Goal: Transaction & Acquisition: Purchase product/service

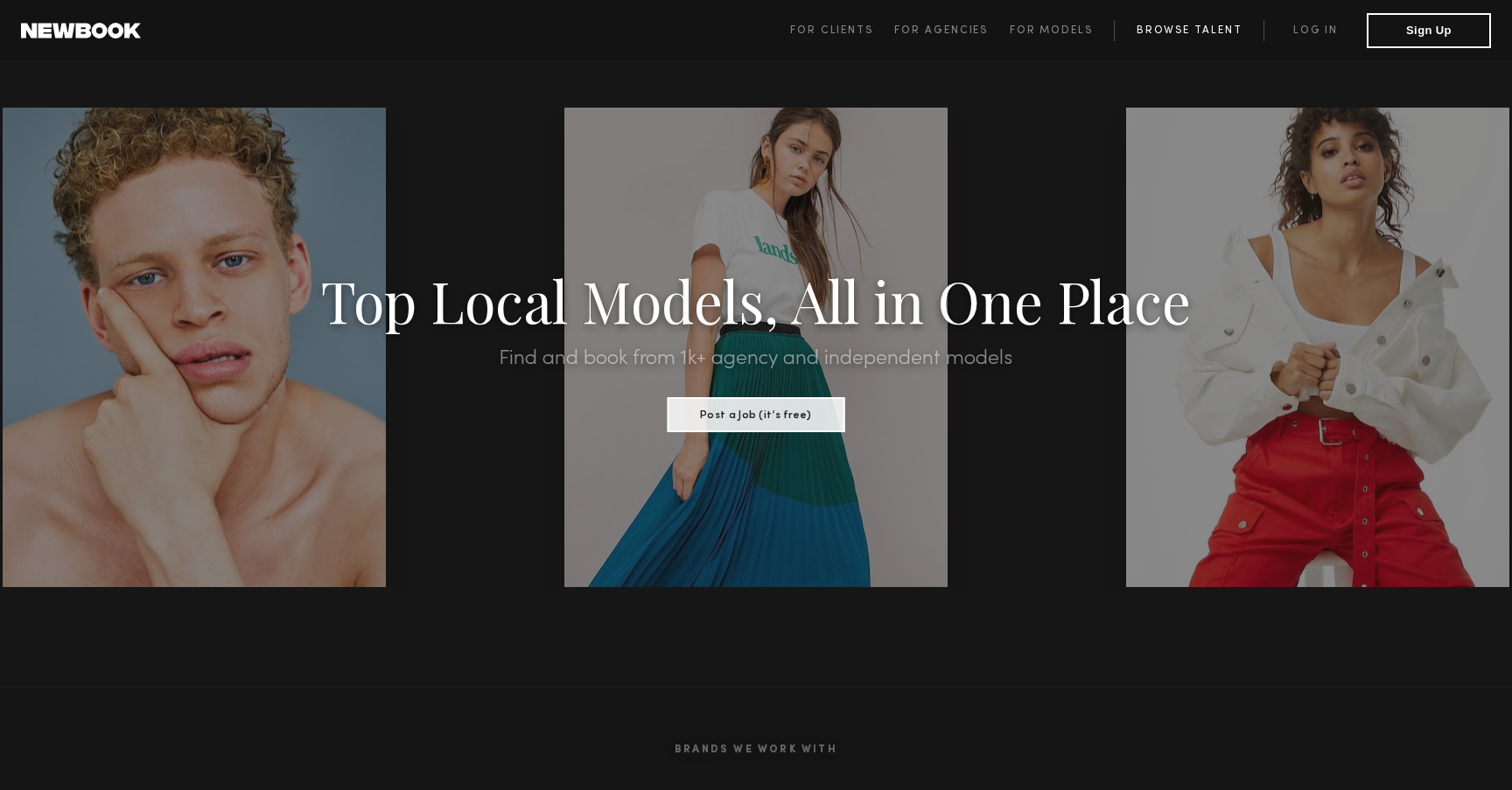
click at [1156, 22] on link "Browse Talent" at bounding box center [1188, 30] width 149 height 21
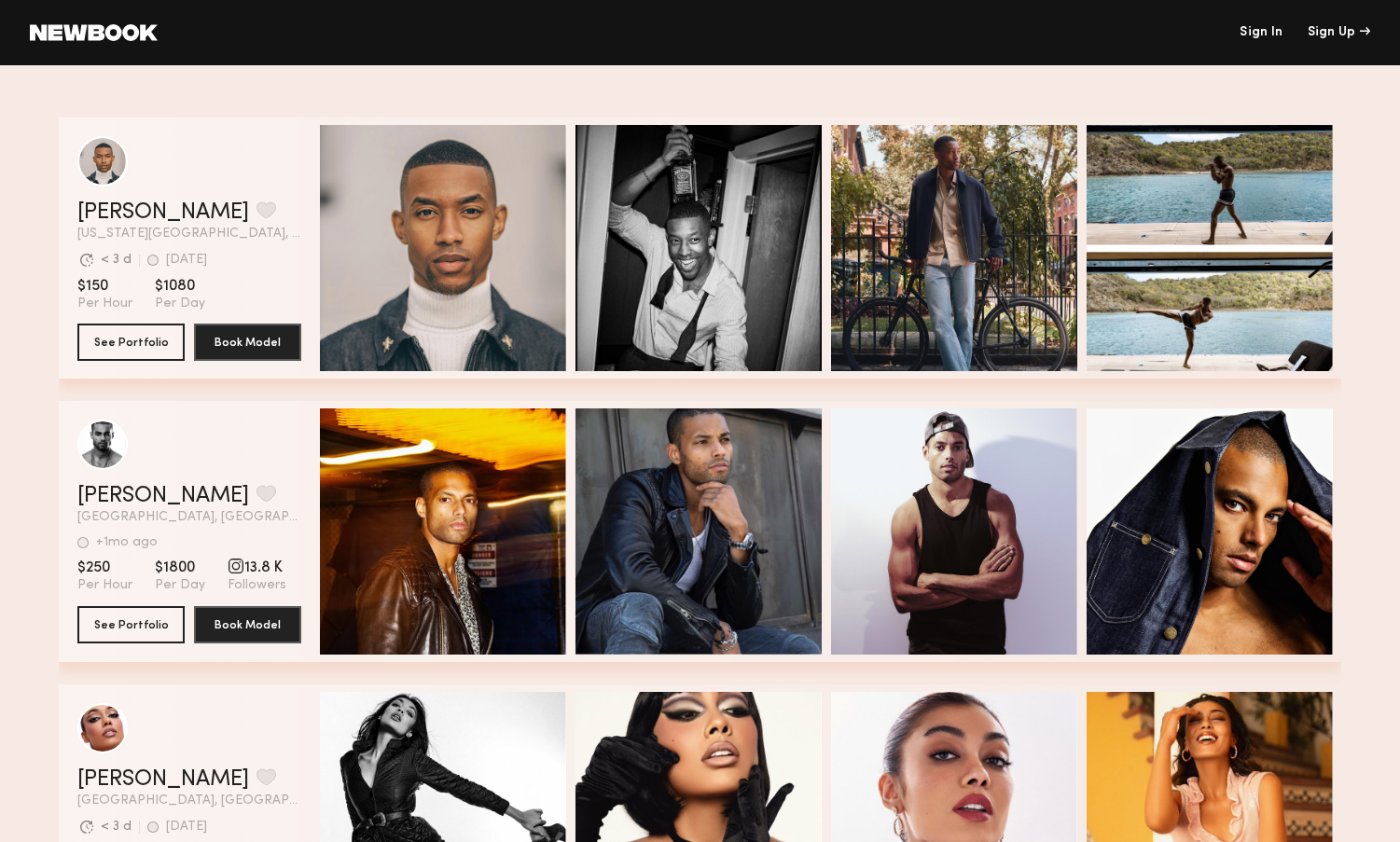
click at [1264, 31] on link "Sign In" at bounding box center [1260, 32] width 43 height 13
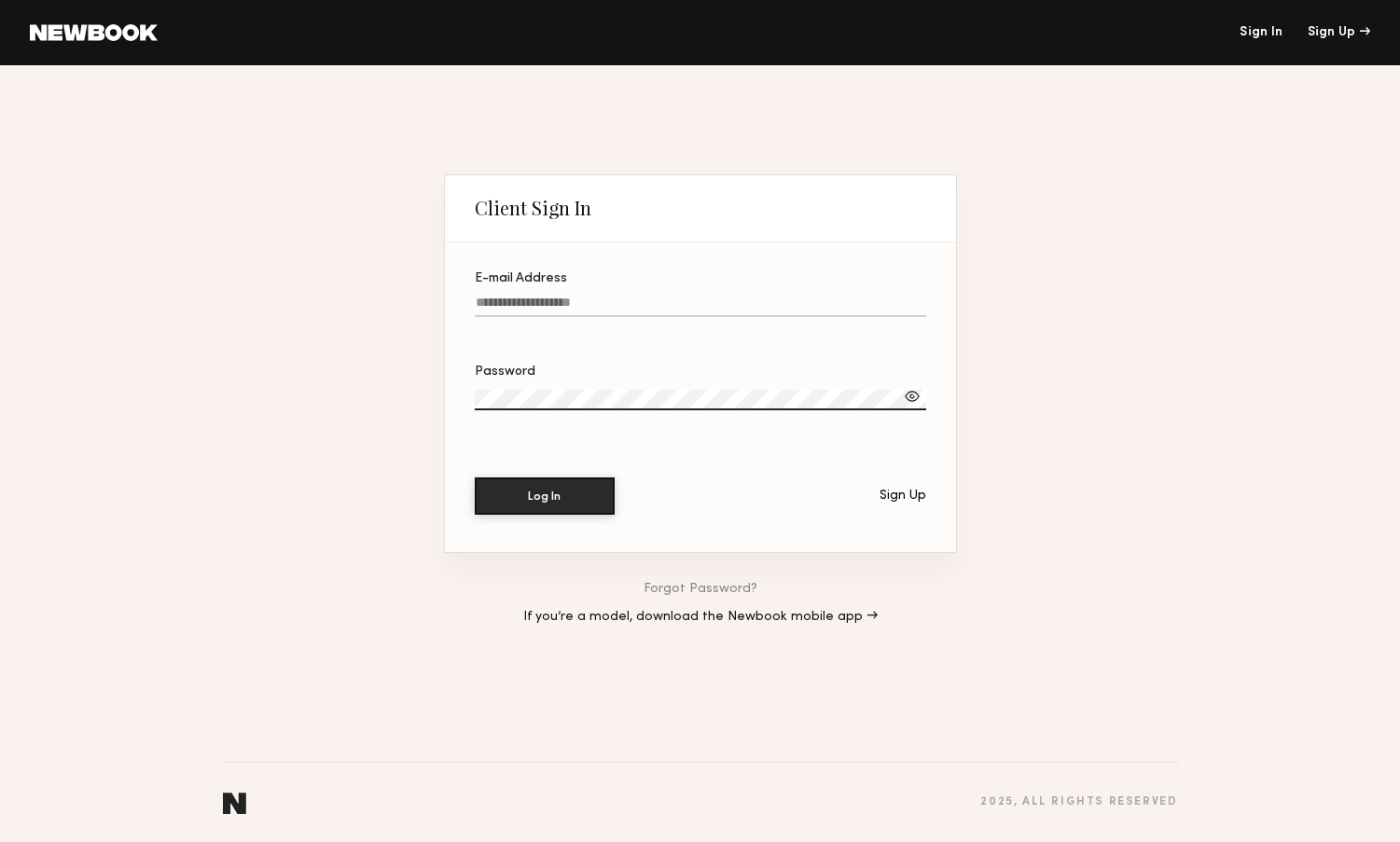
type input "**********"
click at [544, 495] on button "Log In" at bounding box center [544, 495] width 140 height 37
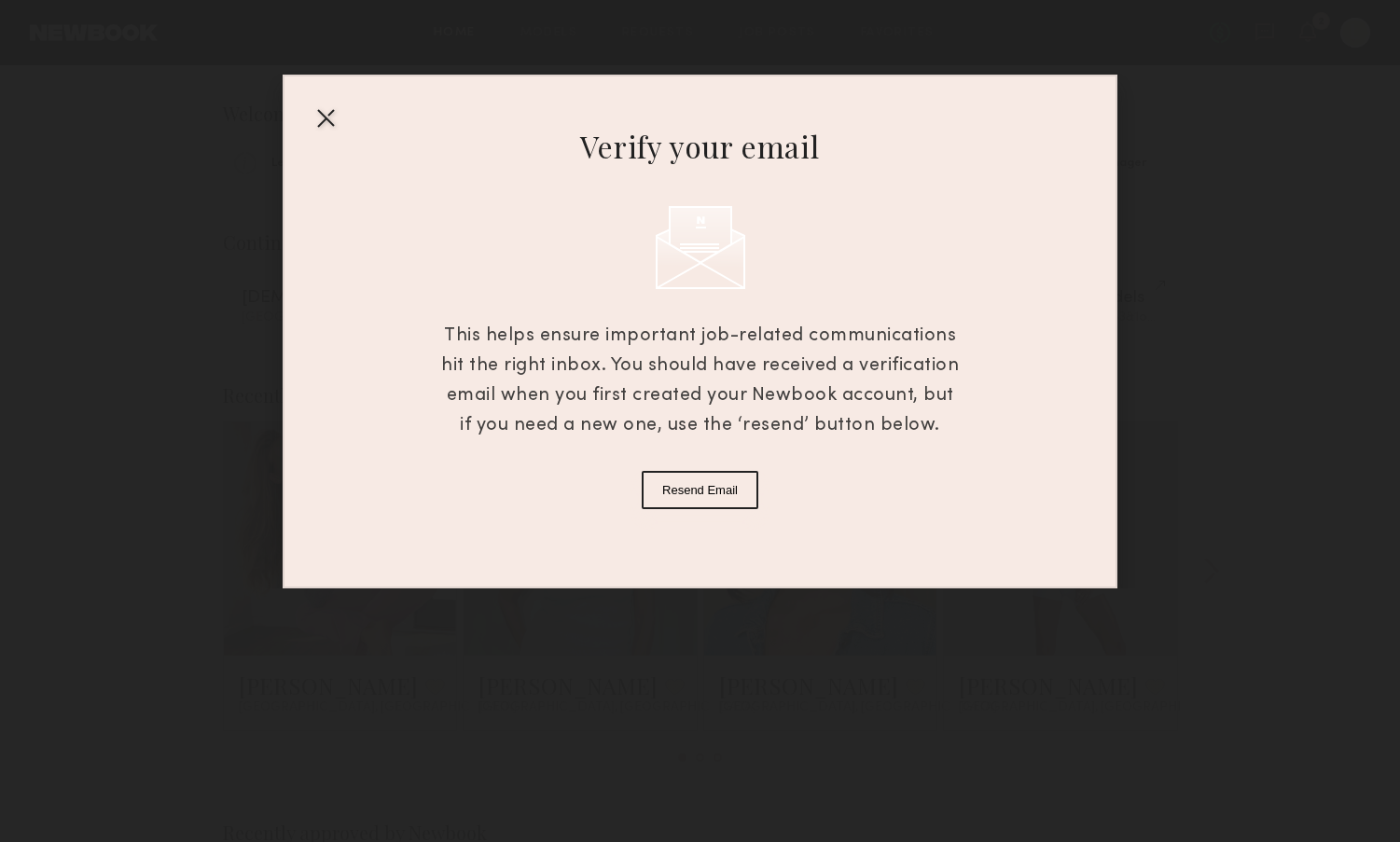
click at [322, 119] on div at bounding box center [325, 117] width 30 height 30
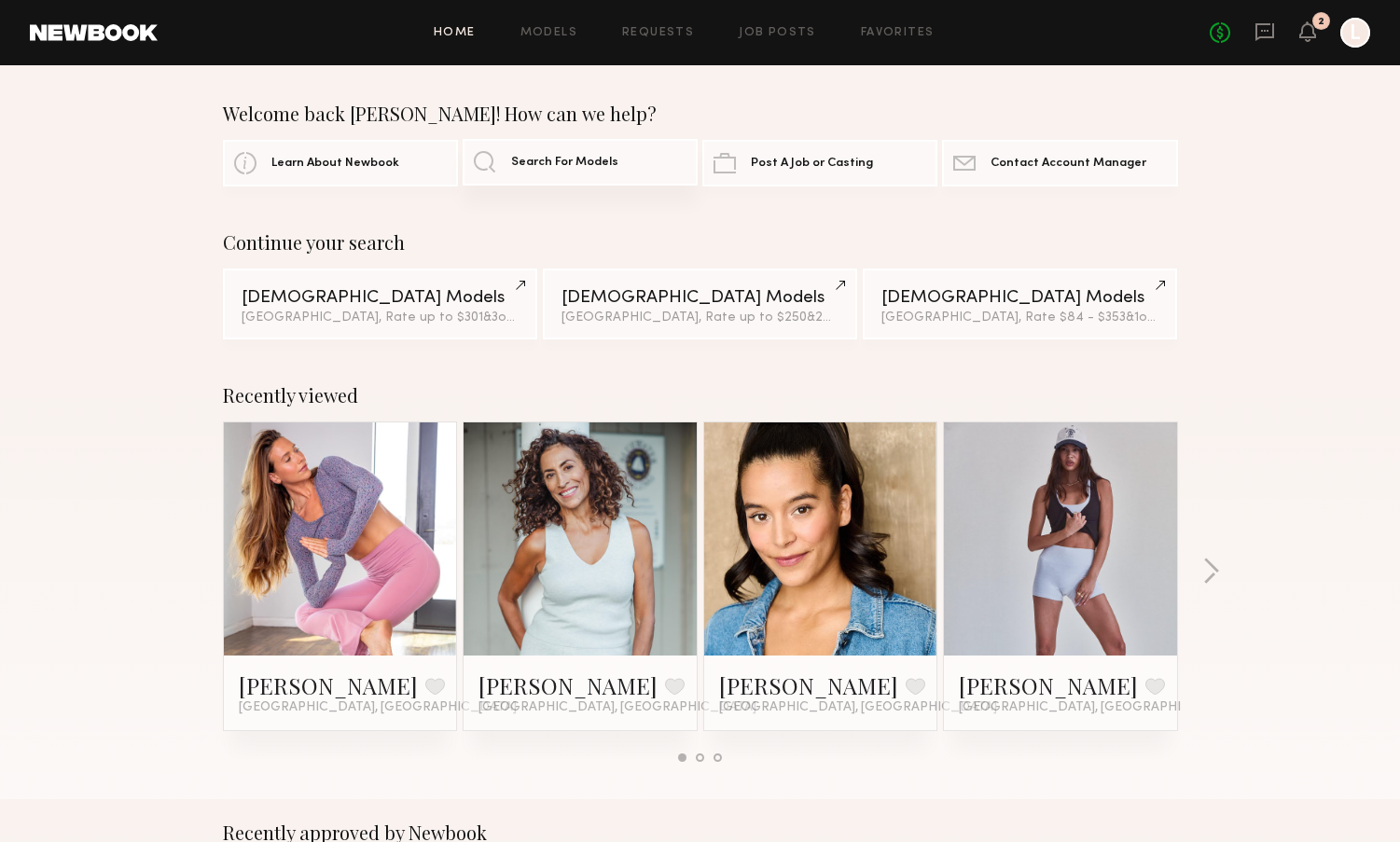
click at [579, 164] on span "Search For Models" at bounding box center [565, 162] width 108 height 12
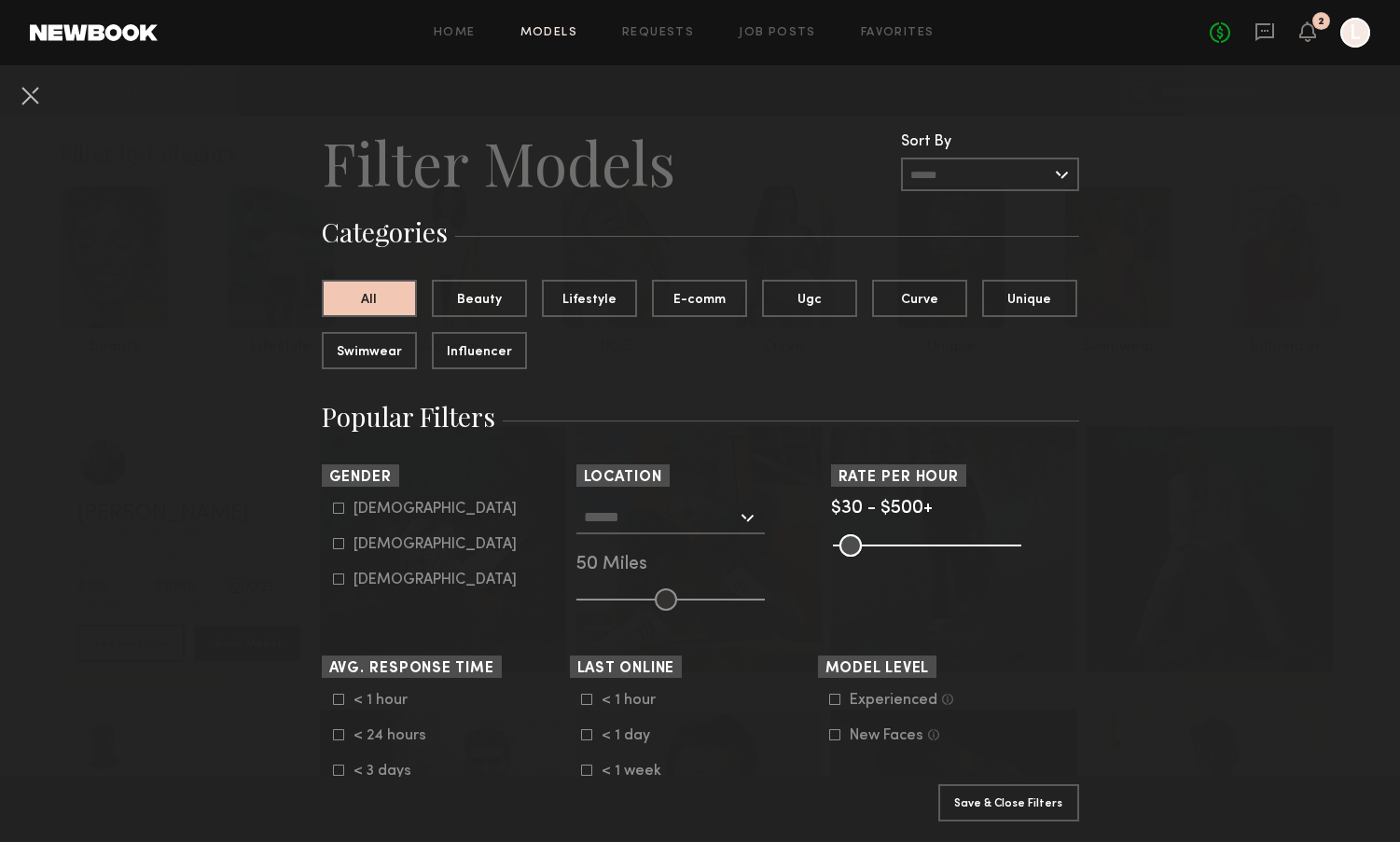
scroll to position [148, 0]
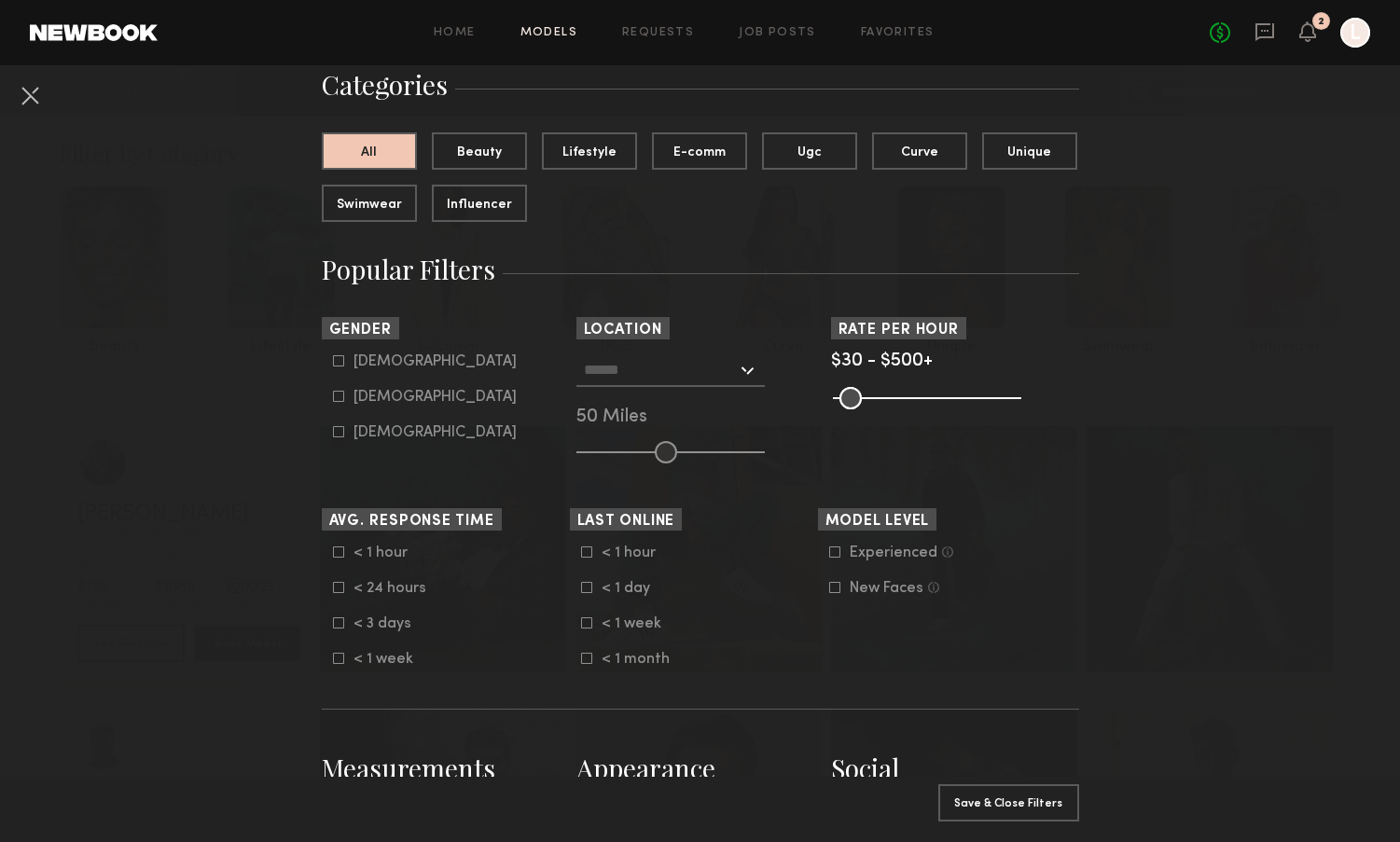
click at [336, 401] on icon at bounding box center [338, 396] width 10 height 10
type input "**"
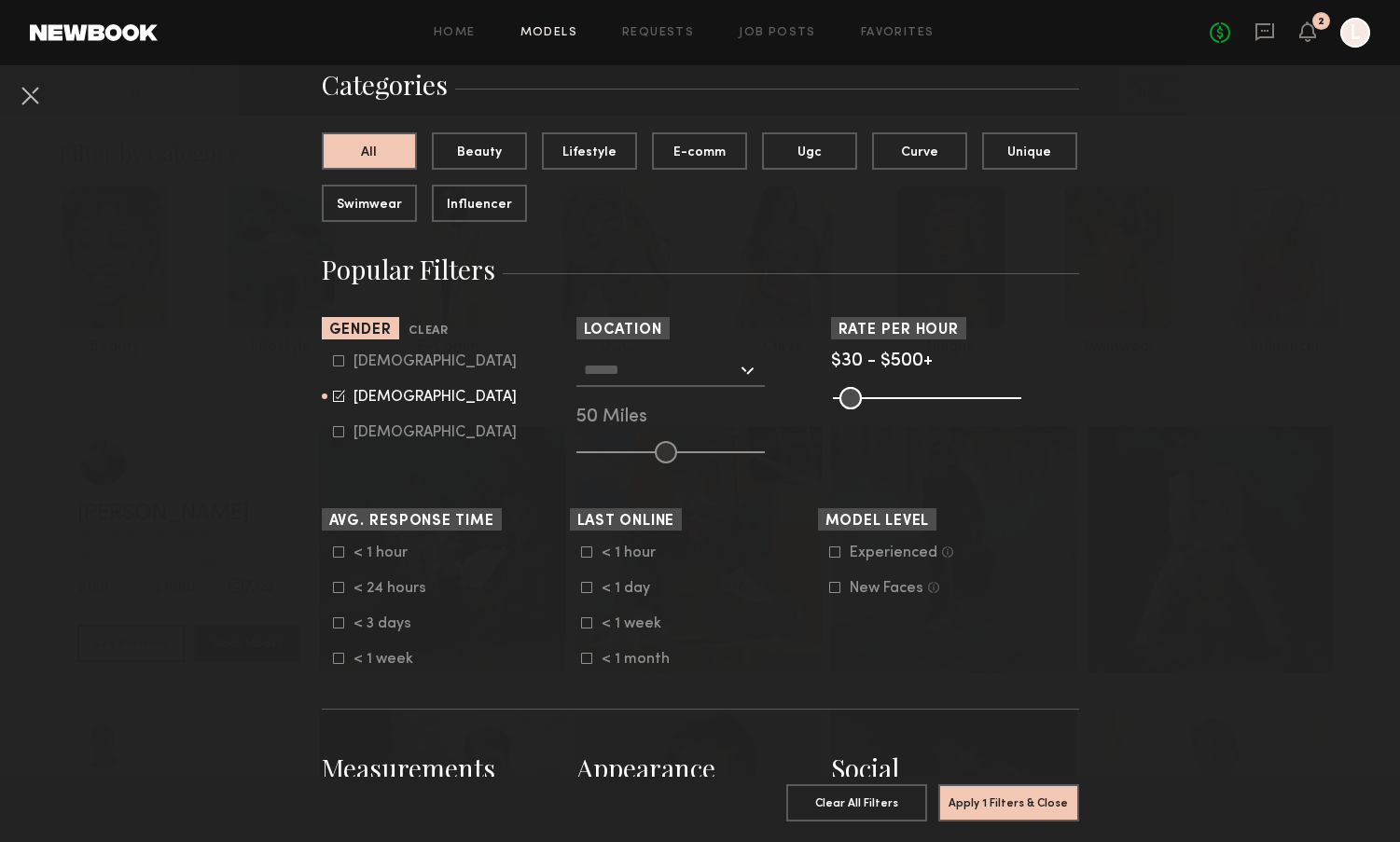
click at [747, 376] on div at bounding box center [670, 370] width 189 height 33
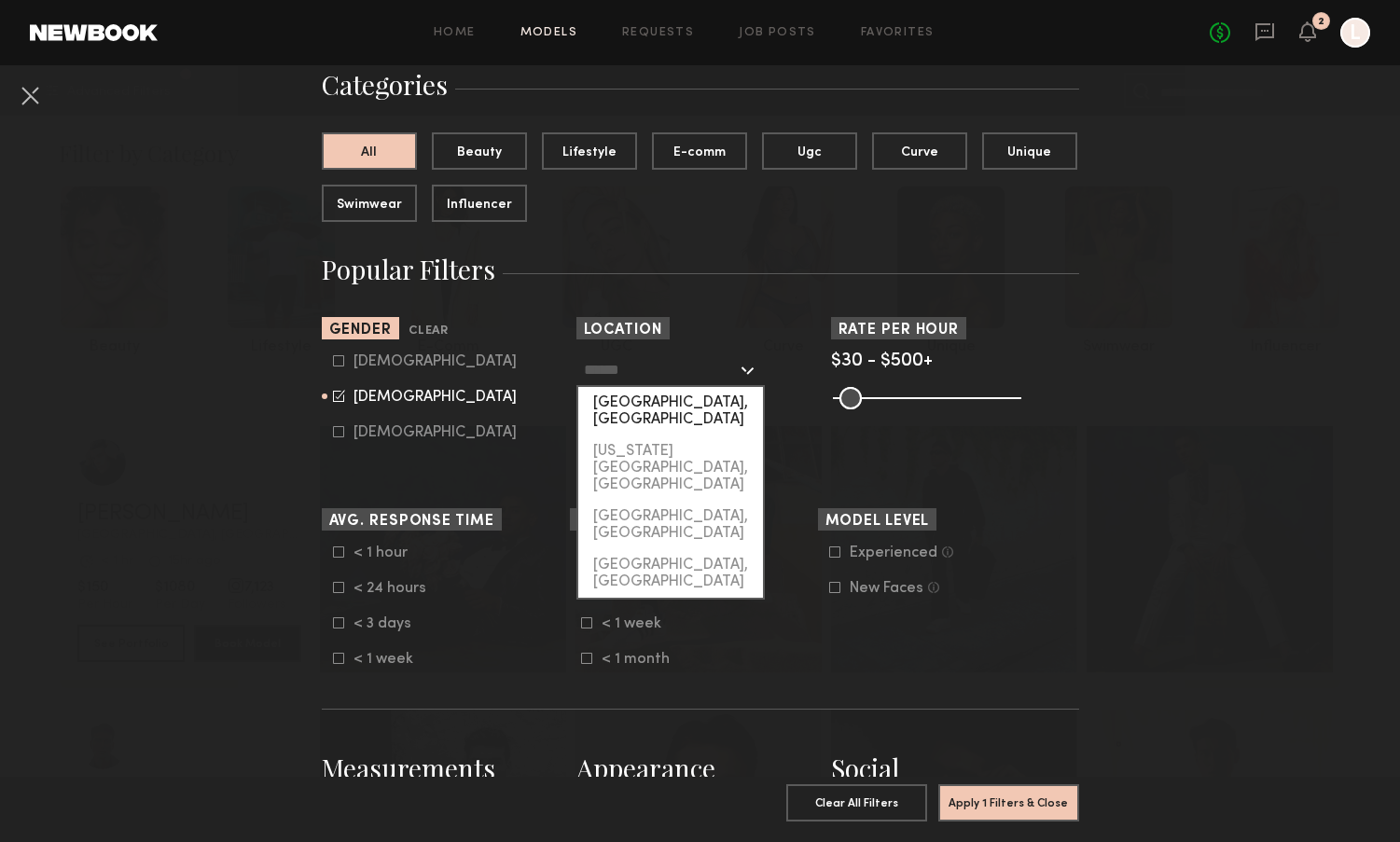
click at [671, 401] on div "Los Angeles, CA" at bounding box center [670, 411] width 185 height 49
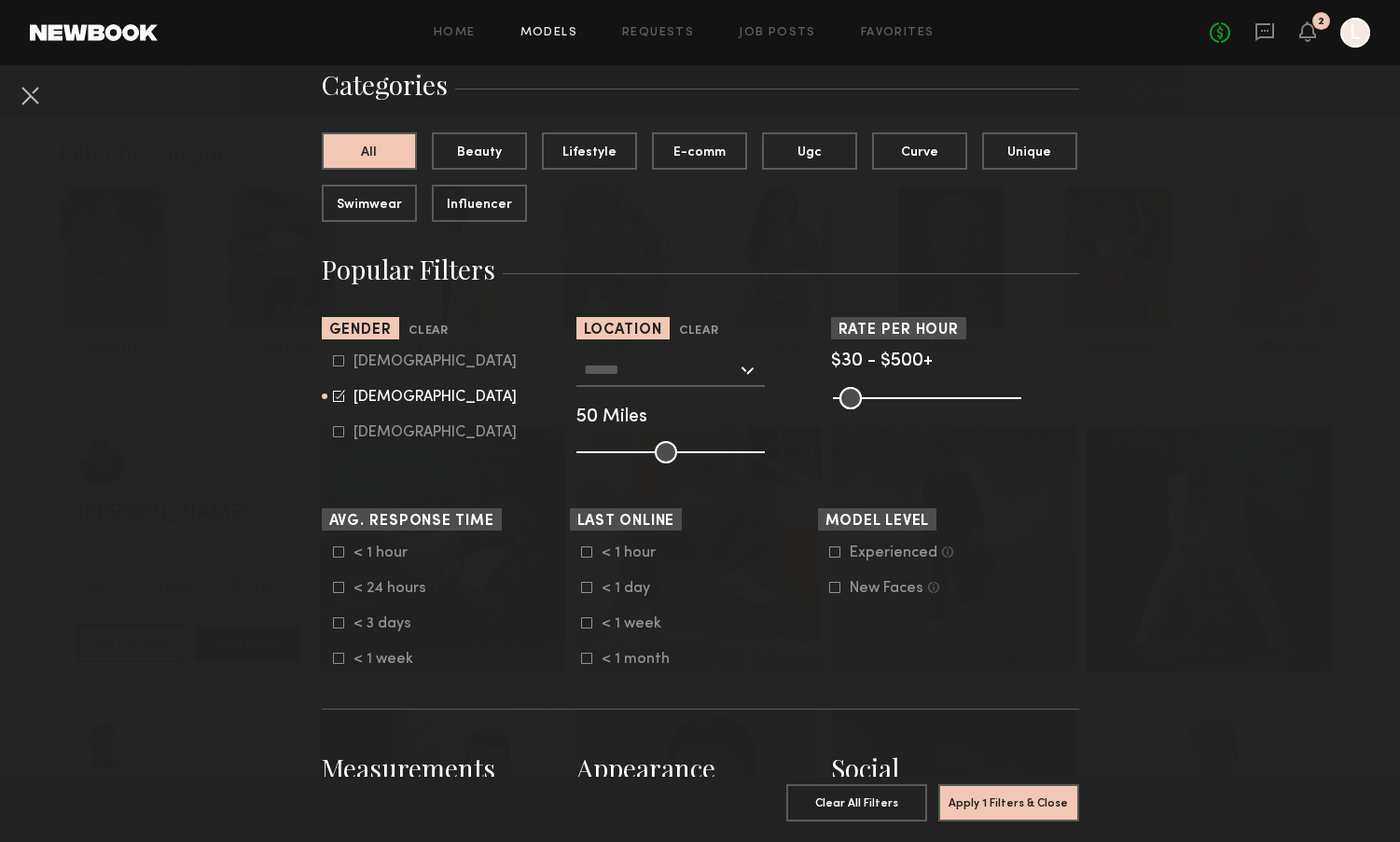
type input "**********"
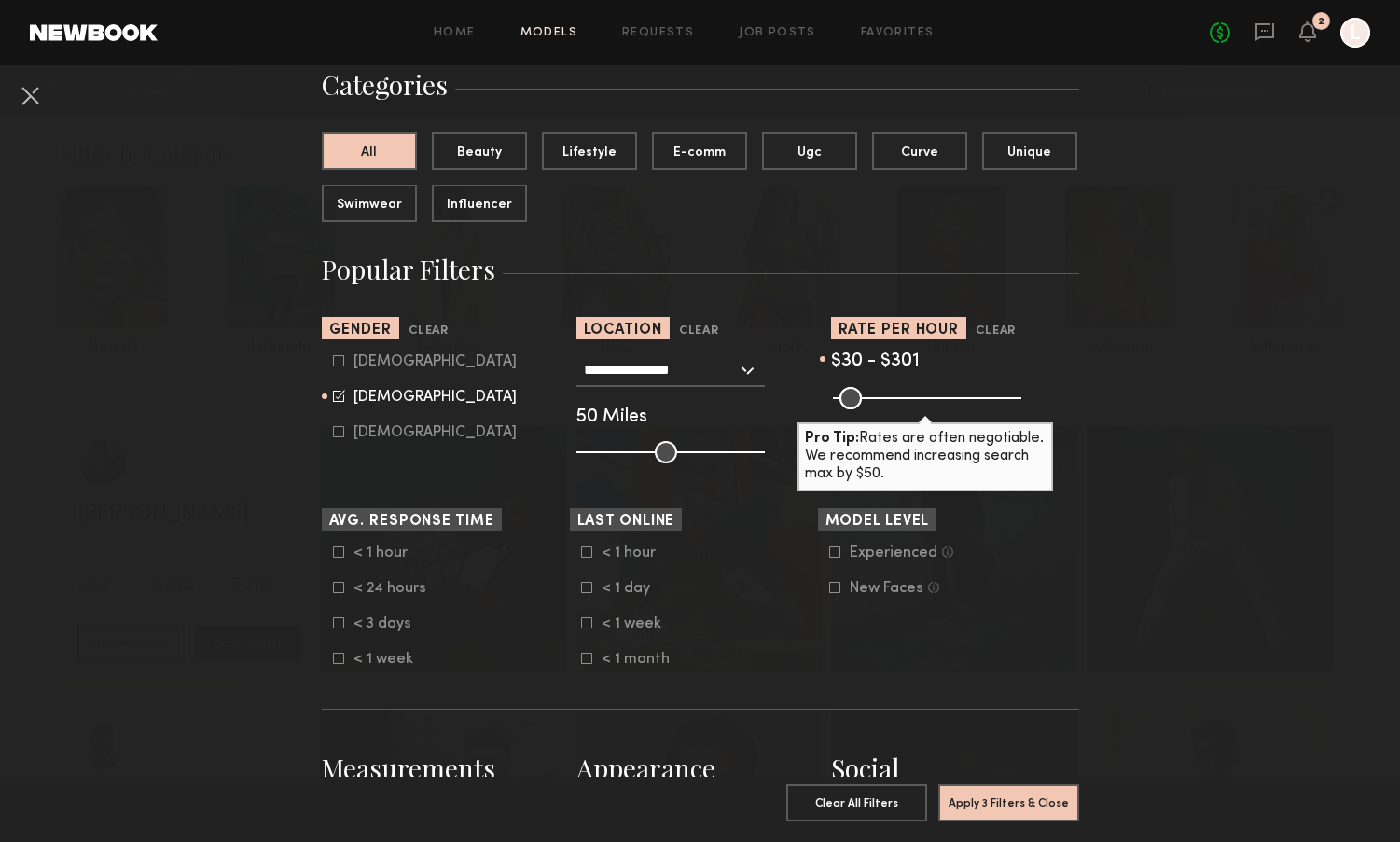
drag, startPoint x: 1008, startPoint y: 397, endPoint x: 939, endPoint y: 407, distance: 69.7
type input "***"
click at [939, 407] on input "range" at bounding box center [927, 397] width 189 height 22
drag, startPoint x: 672, startPoint y: 454, endPoint x: 637, endPoint y: 456, distance: 35.1
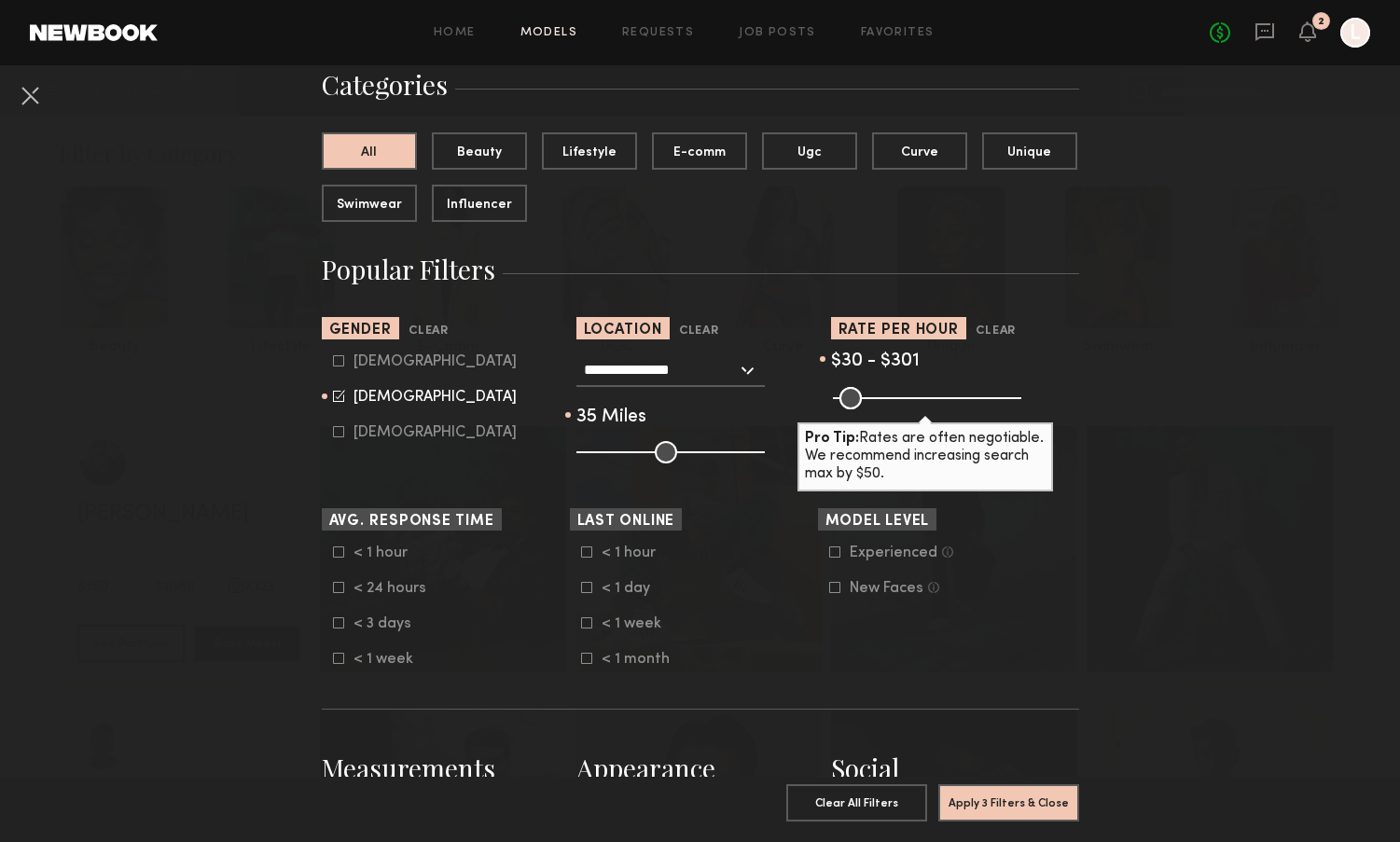
type input "**"
click at [637, 456] on input "range" at bounding box center [670, 451] width 189 height 22
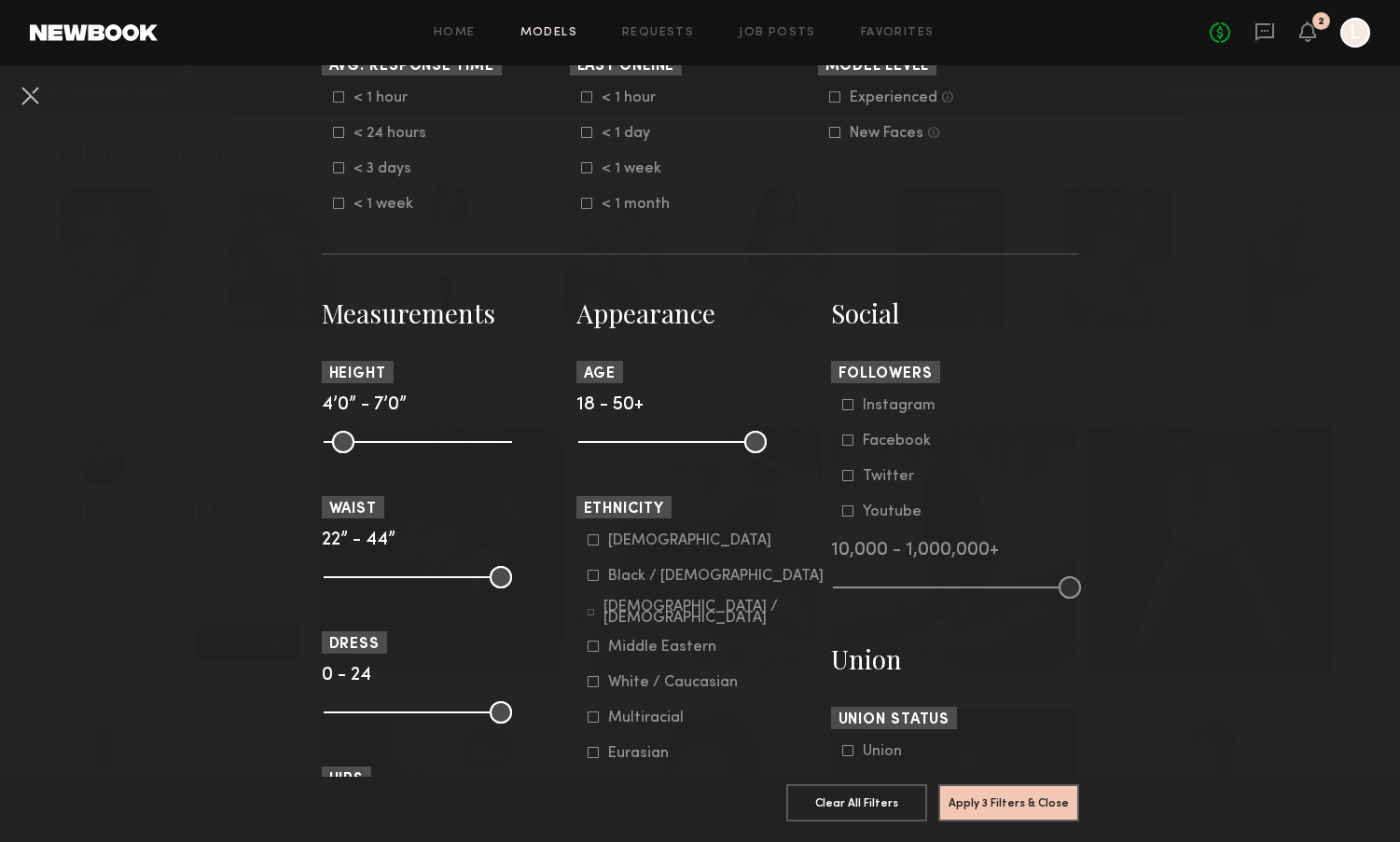
scroll to position [610, 0]
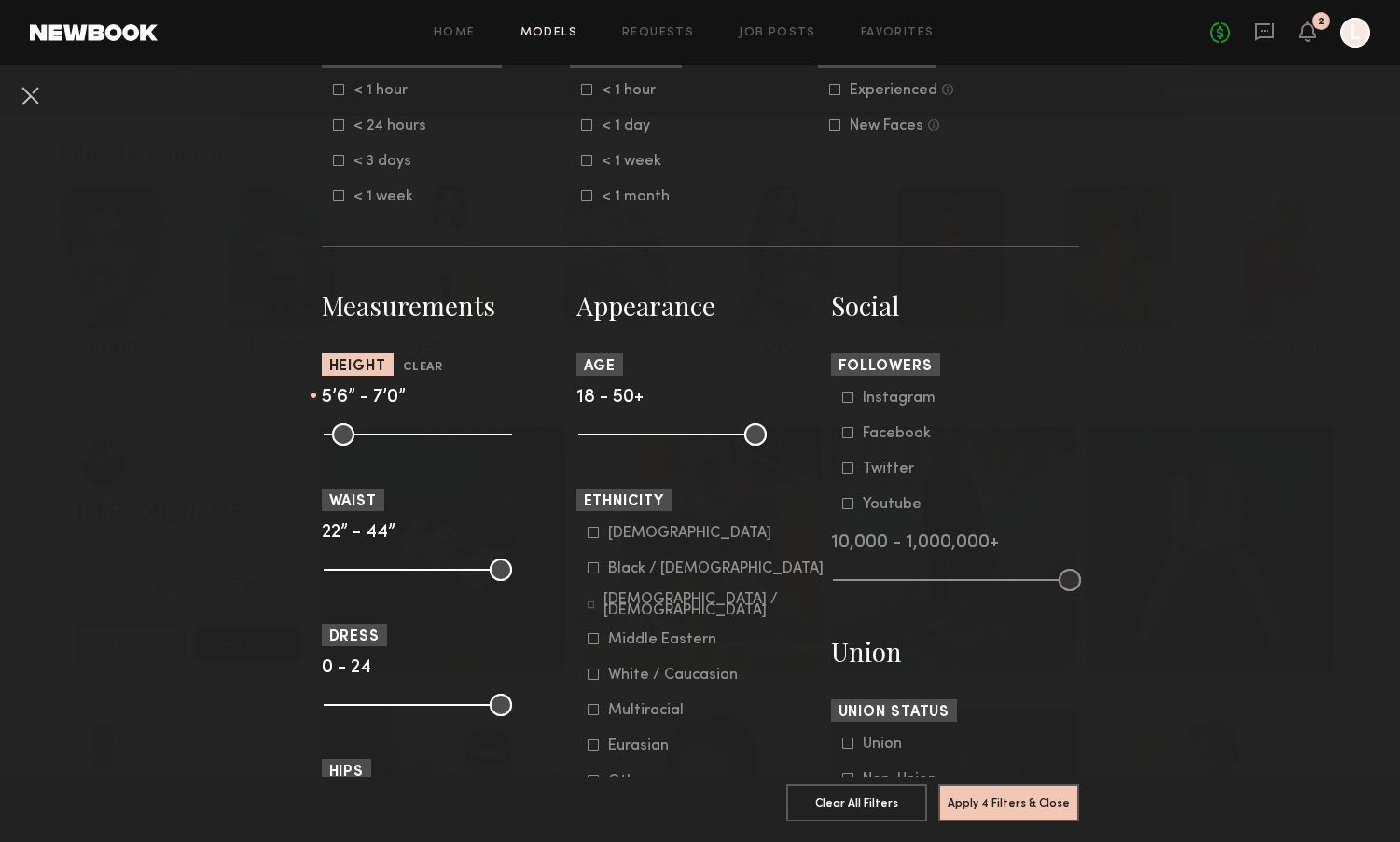
drag, startPoint x: 334, startPoint y: 431, endPoint x: 417, endPoint y: 432, distance: 83.0
type input "**"
click at [417, 432] on input "range" at bounding box center [418, 433] width 189 height 22
drag, startPoint x: 510, startPoint y: 429, endPoint x: 443, endPoint y: 438, distance: 67.6
click at [443, 438] on input "range" at bounding box center [418, 433] width 189 height 22
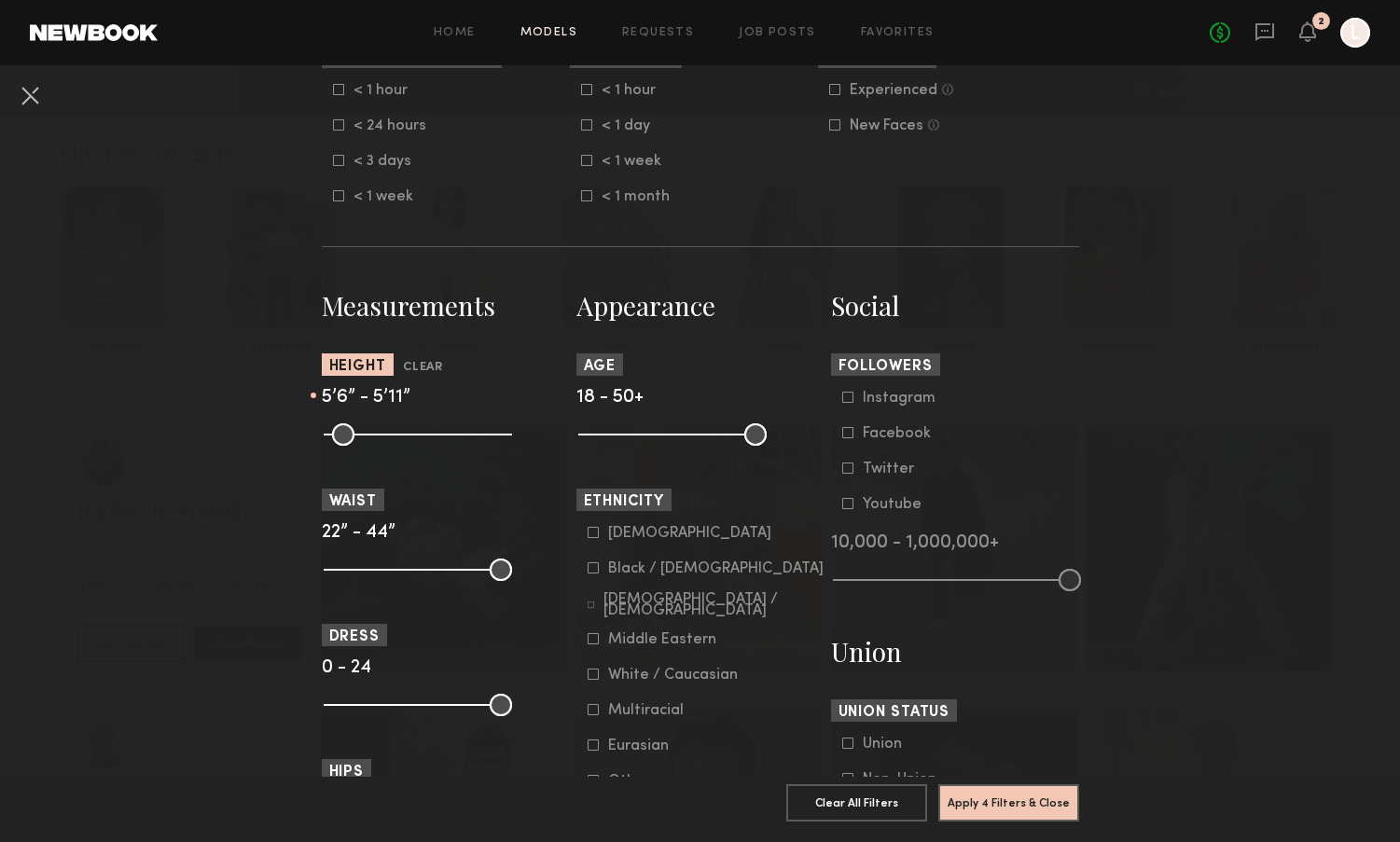
type input "**"
click at [440, 426] on input "range" at bounding box center [418, 433] width 189 height 22
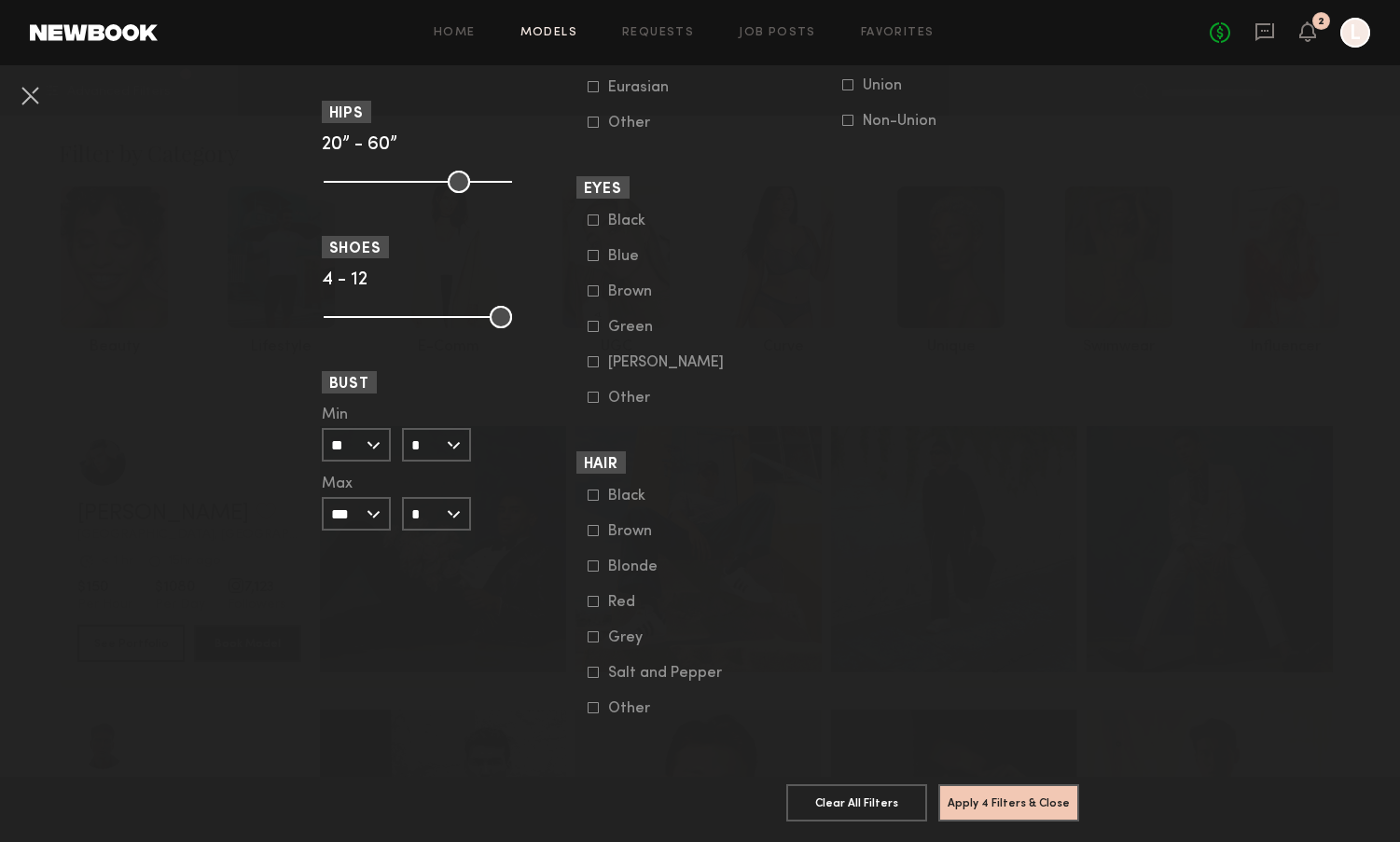
scroll to position [1269, 0]
click at [595, 676] on icon at bounding box center [593, 672] width 11 height 11
click at [595, 643] on div at bounding box center [593, 637] width 11 height 11
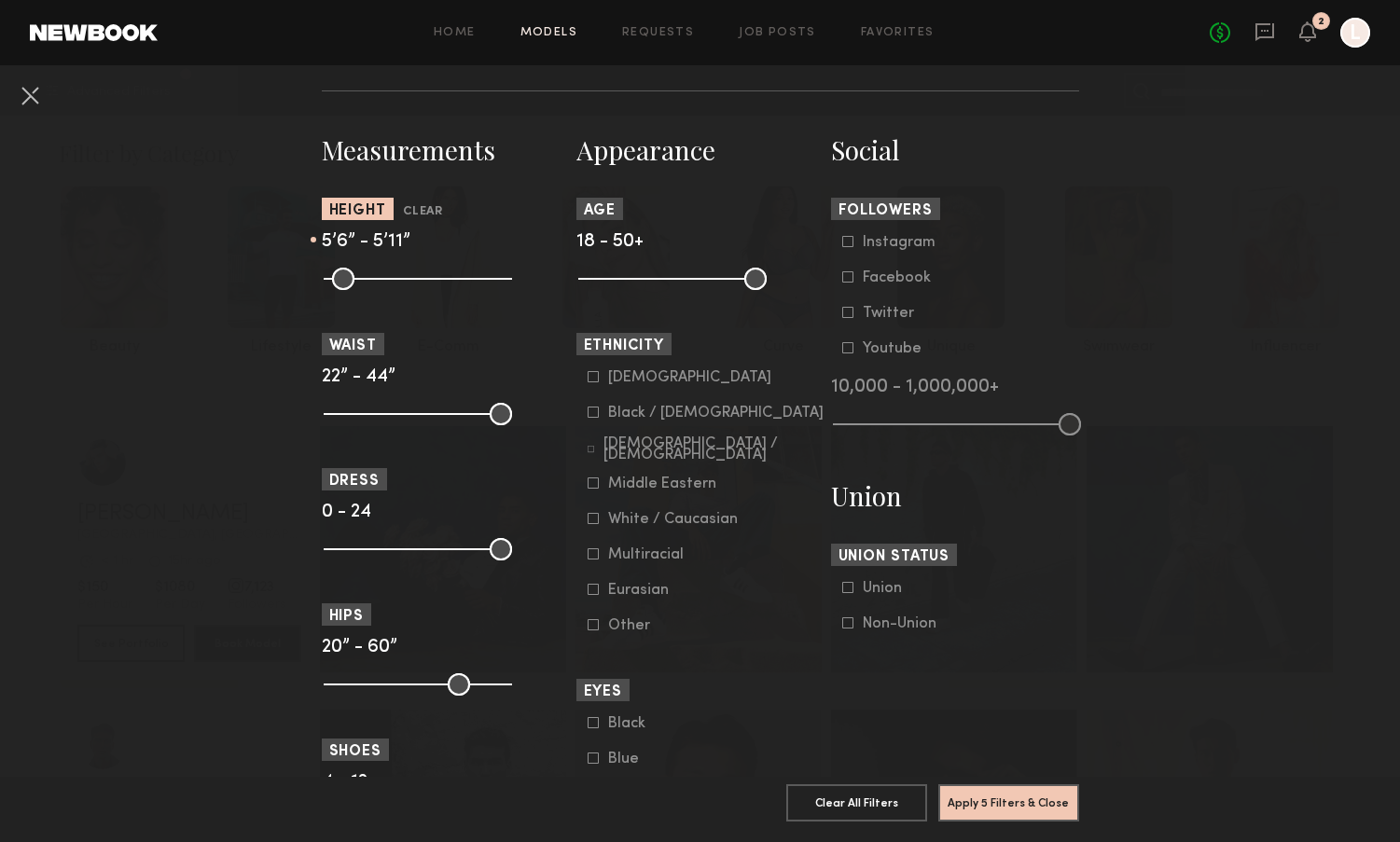
scroll to position [770, 0]
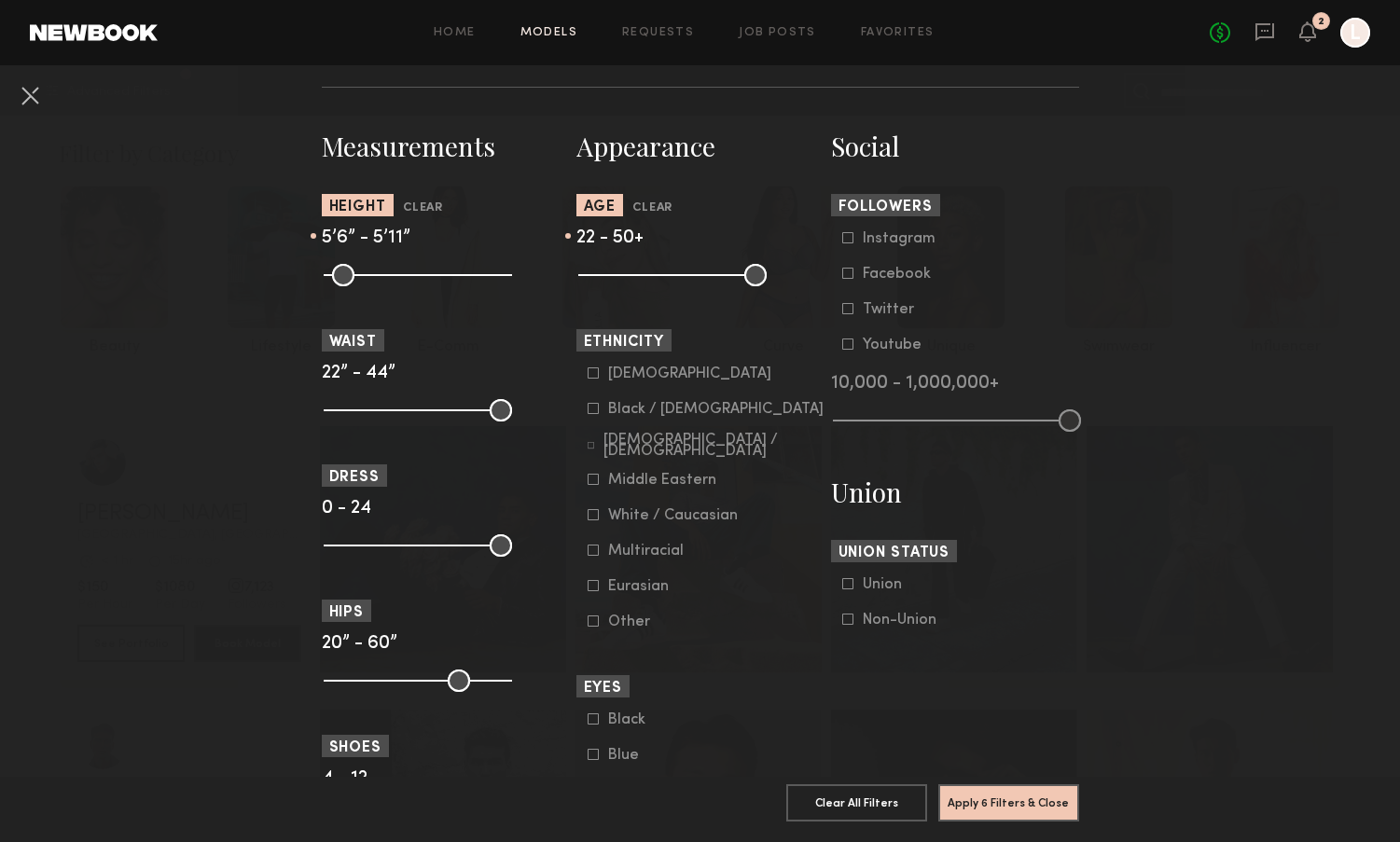
type input "**"
drag, startPoint x: 591, startPoint y: 280, endPoint x: 582, endPoint y: 287, distance: 11.4
click at [582, 285] on common-range-minmax at bounding box center [670, 272] width 189 height 22
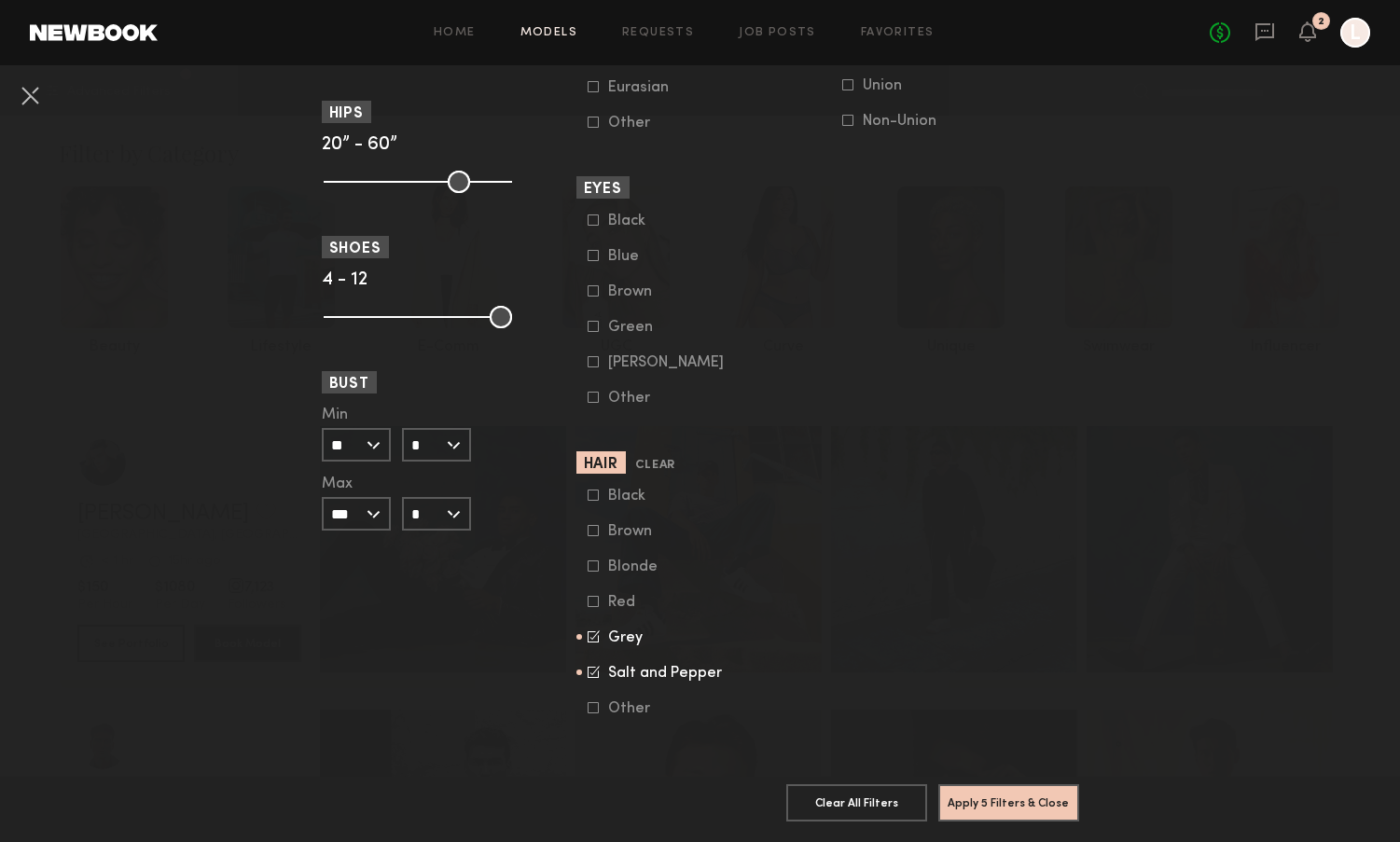
scroll to position [1269, 0]
click at [1000, 803] on button "Apply 5 Filters & Close" at bounding box center [1009, 801] width 141 height 37
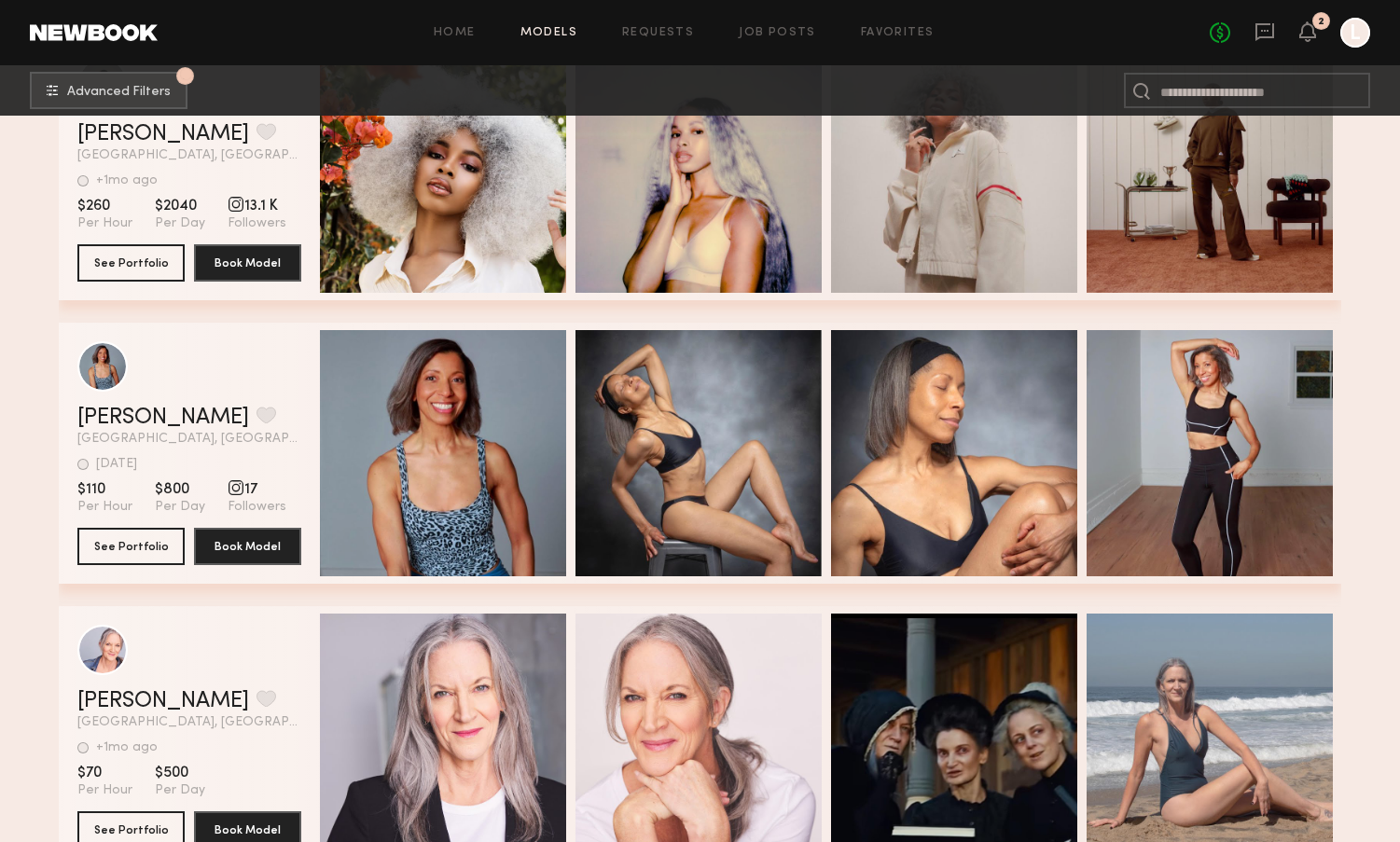
scroll to position [1796, 0]
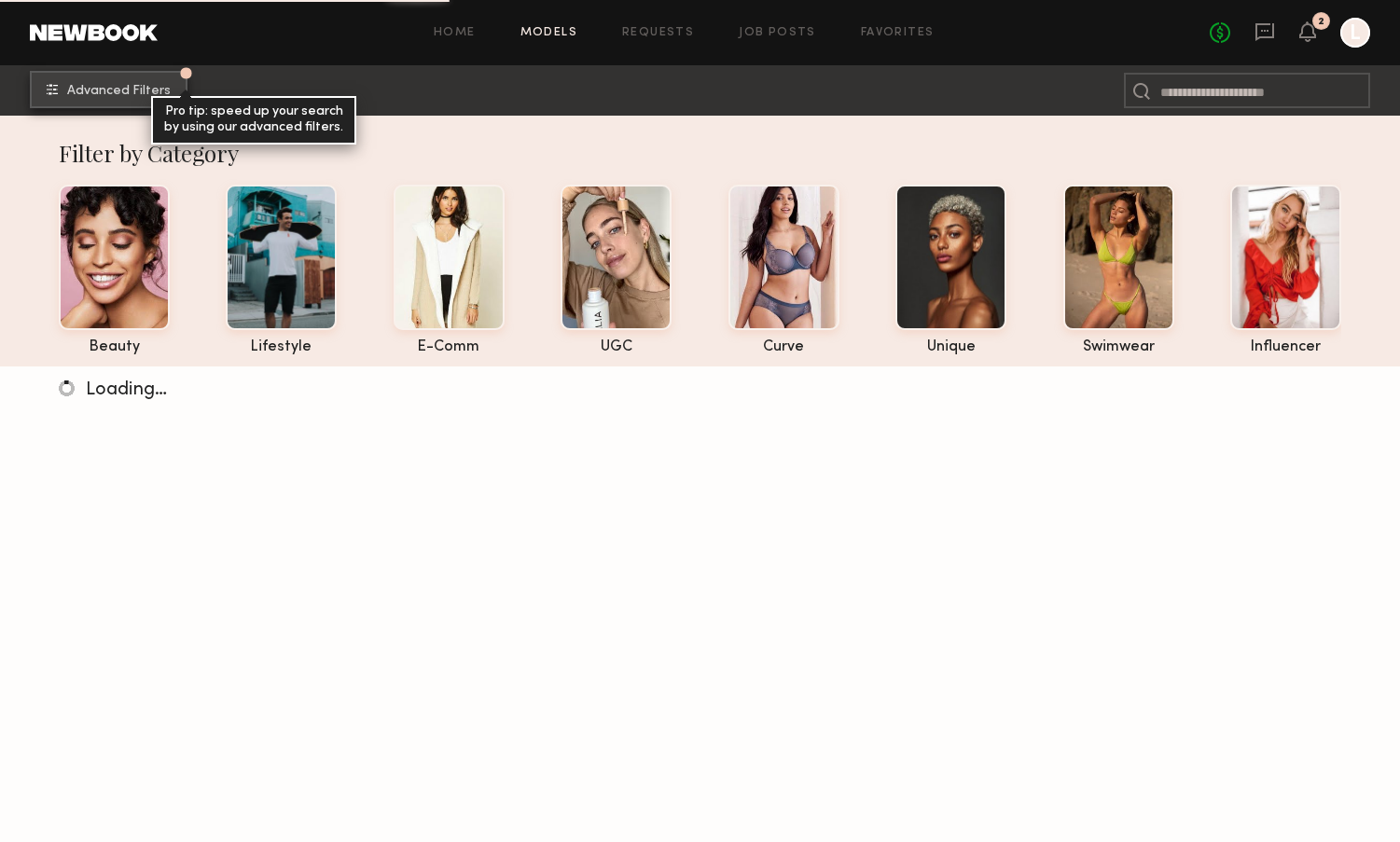
click at [111, 90] on span "Advanced Filters" at bounding box center [118, 91] width 104 height 13
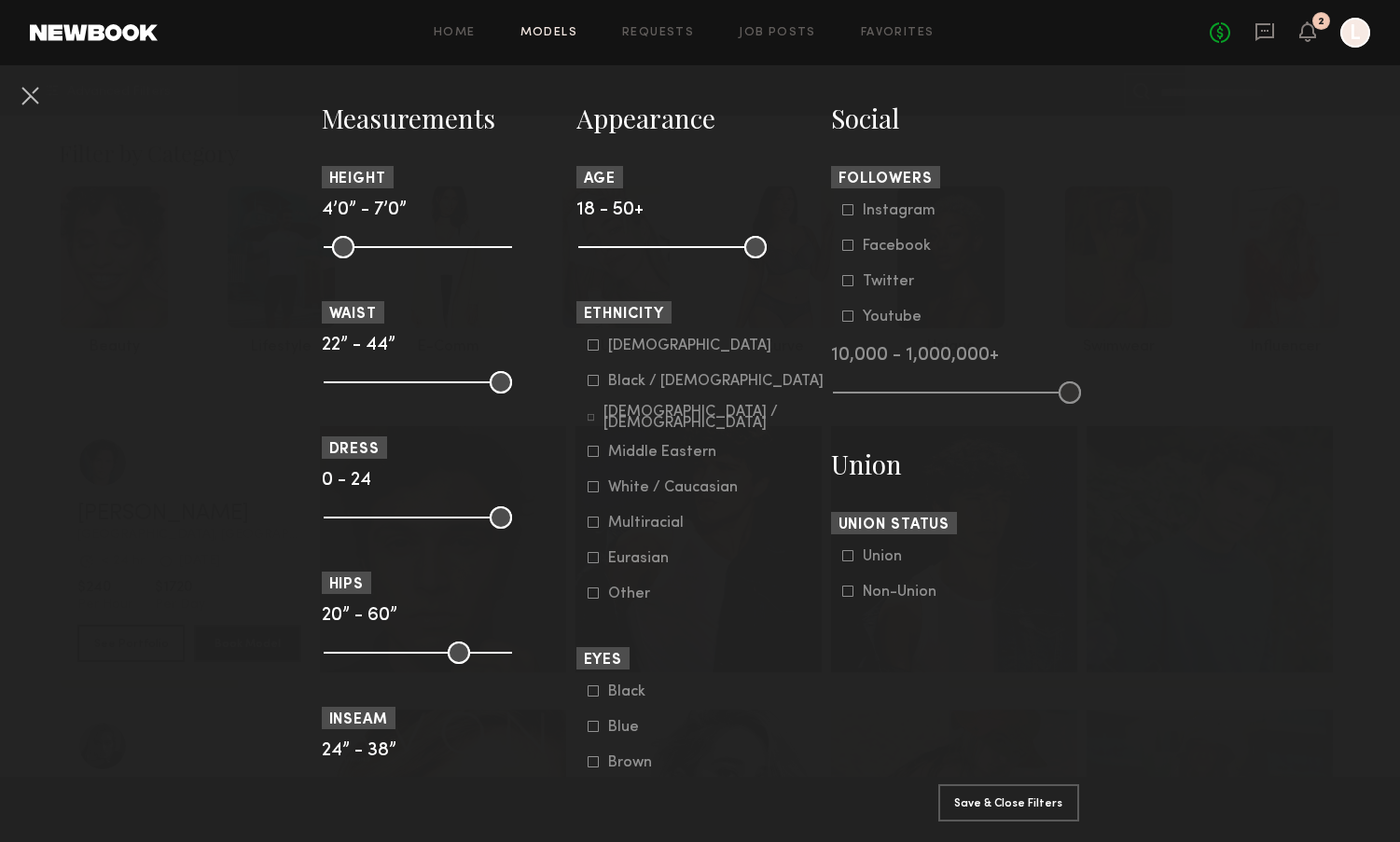
scroll to position [744, 0]
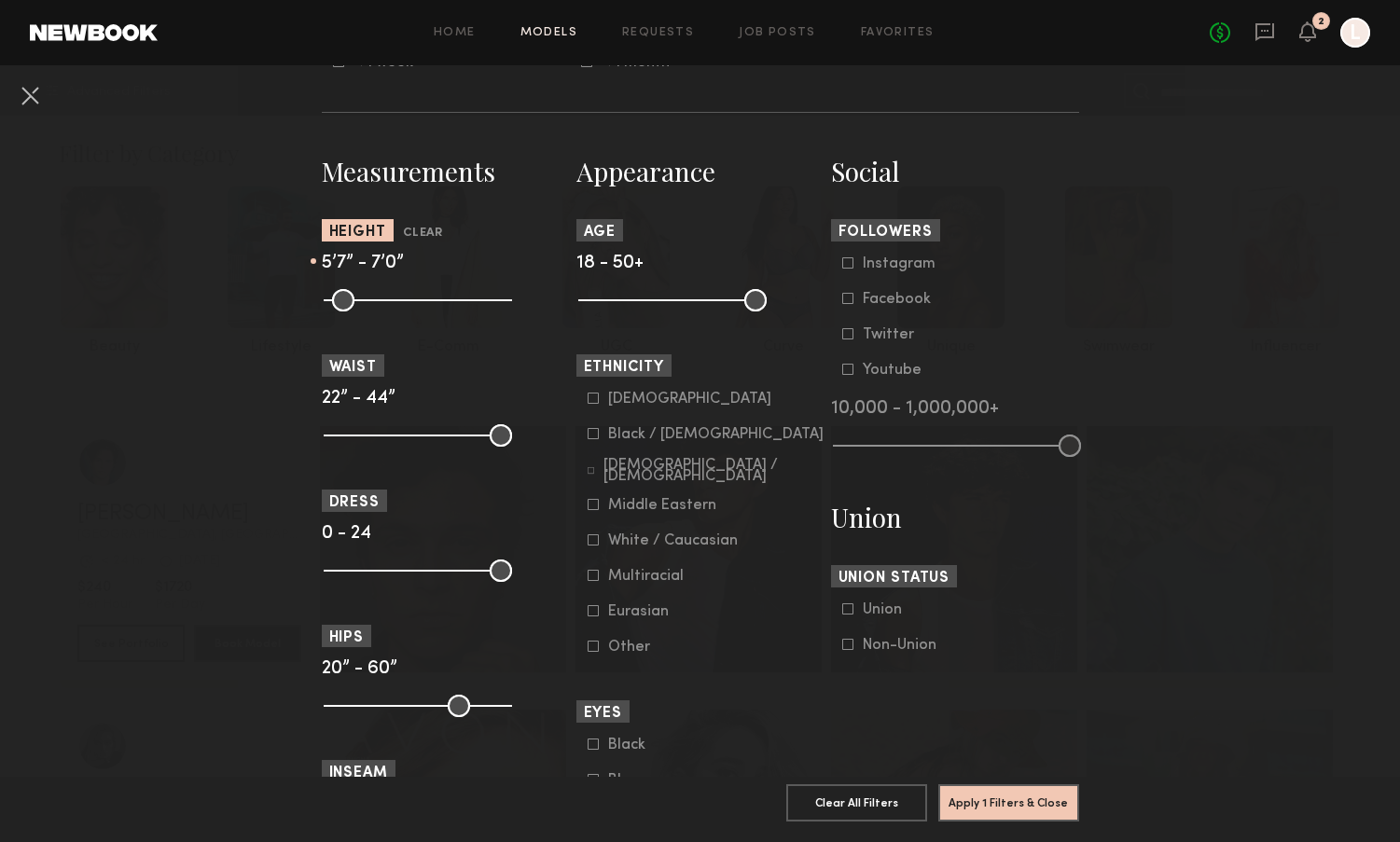
drag, startPoint x: 330, startPoint y: 294, endPoint x: 423, endPoint y: 299, distance: 93.1
type input "**"
click at [423, 299] on input "range" at bounding box center [418, 300] width 189 height 22
drag, startPoint x: 510, startPoint y: 292, endPoint x: 438, endPoint y: 296, distance: 72.1
type input "**"
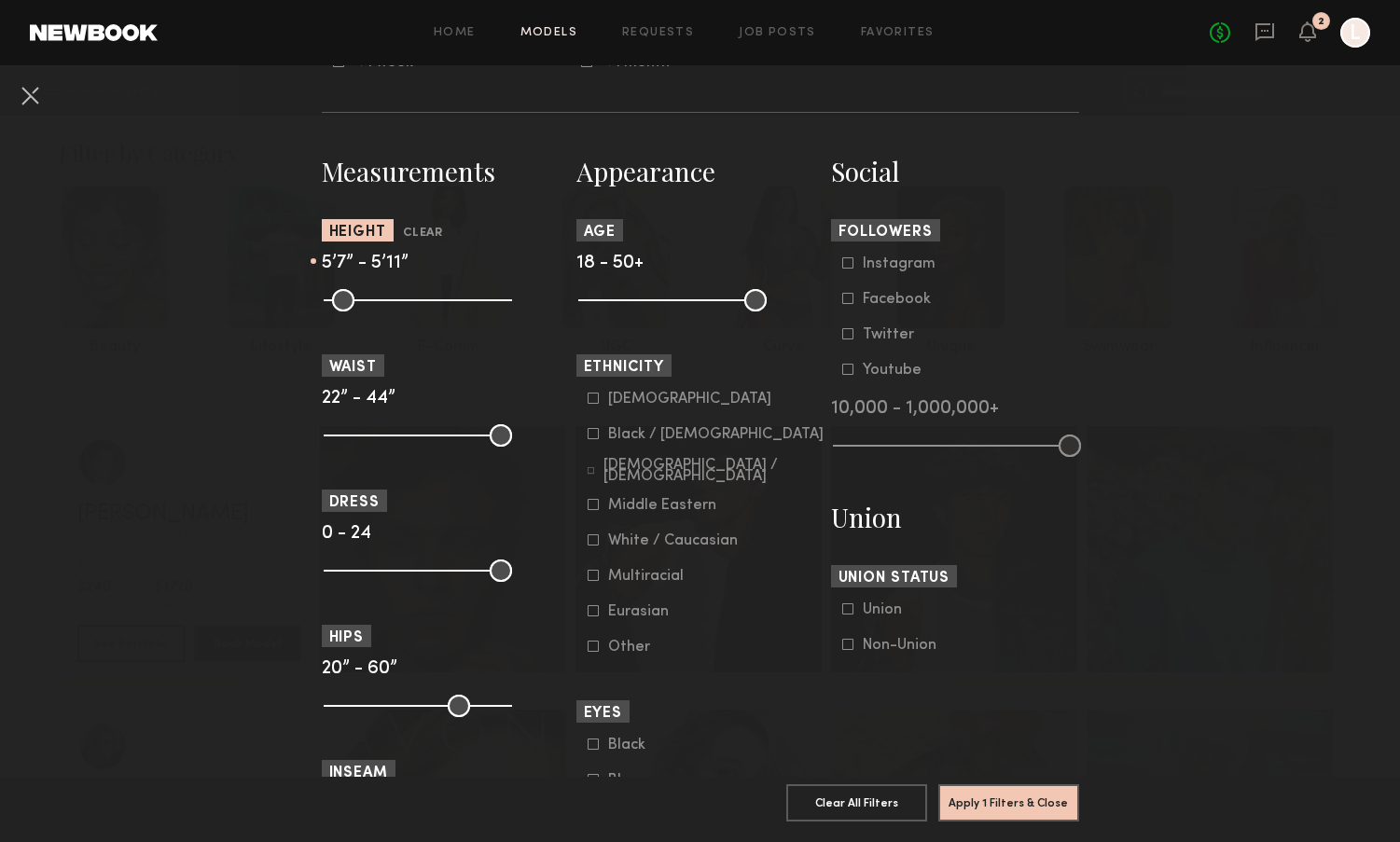
click at [438, 296] on input "range" at bounding box center [418, 300] width 189 height 22
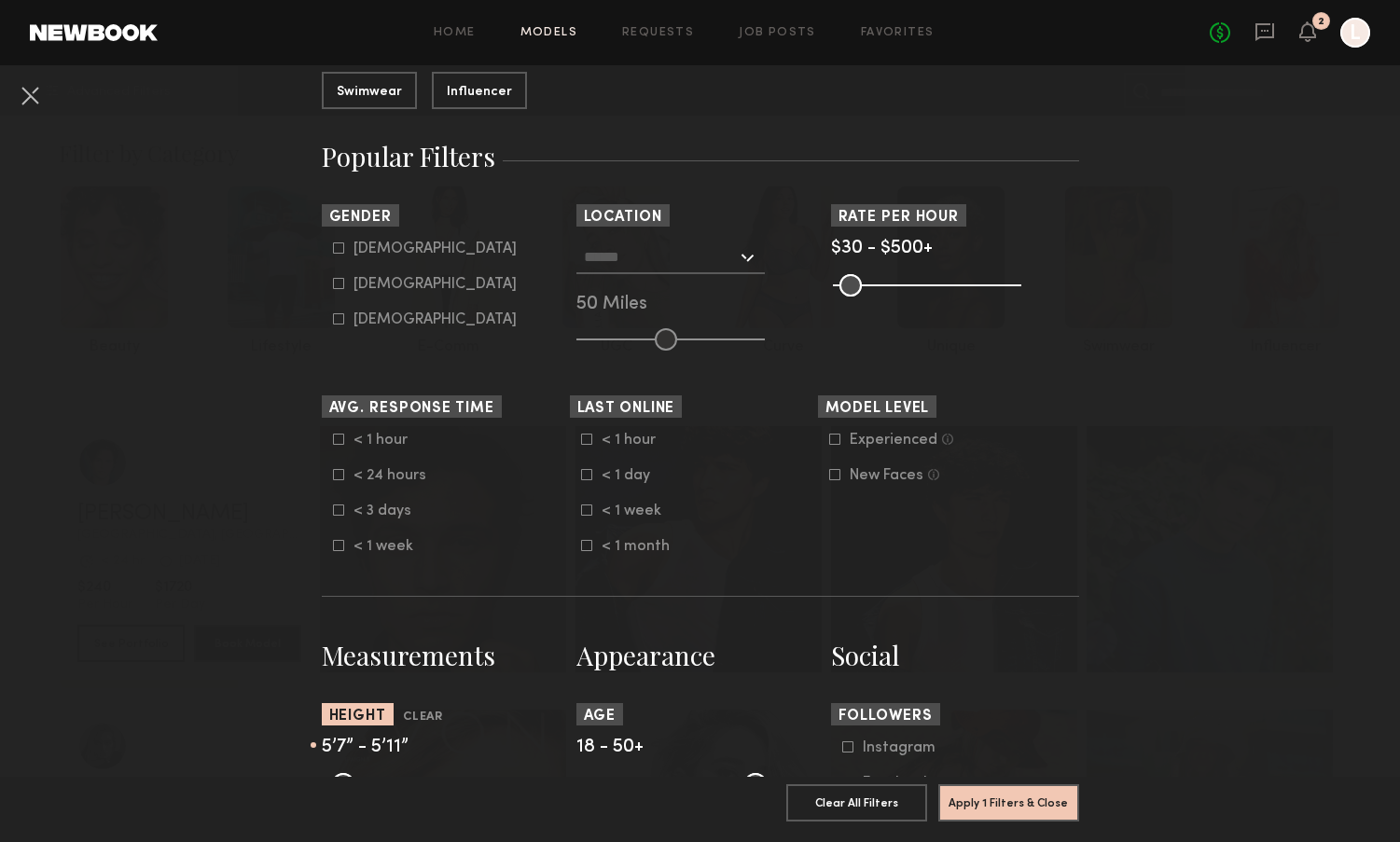
scroll to position [258, 0]
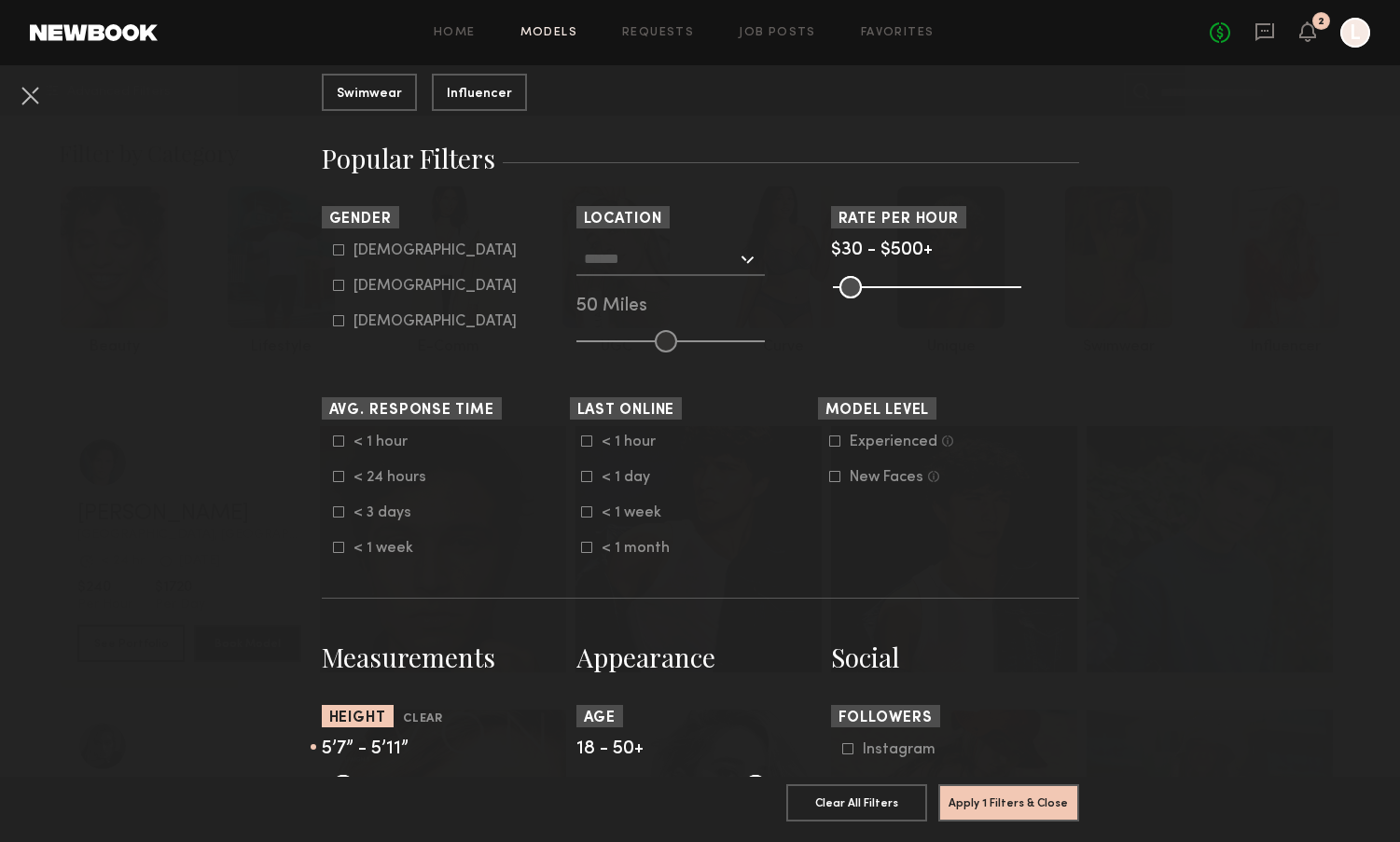
click at [742, 260] on div at bounding box center [670, 259] width 189 height 33
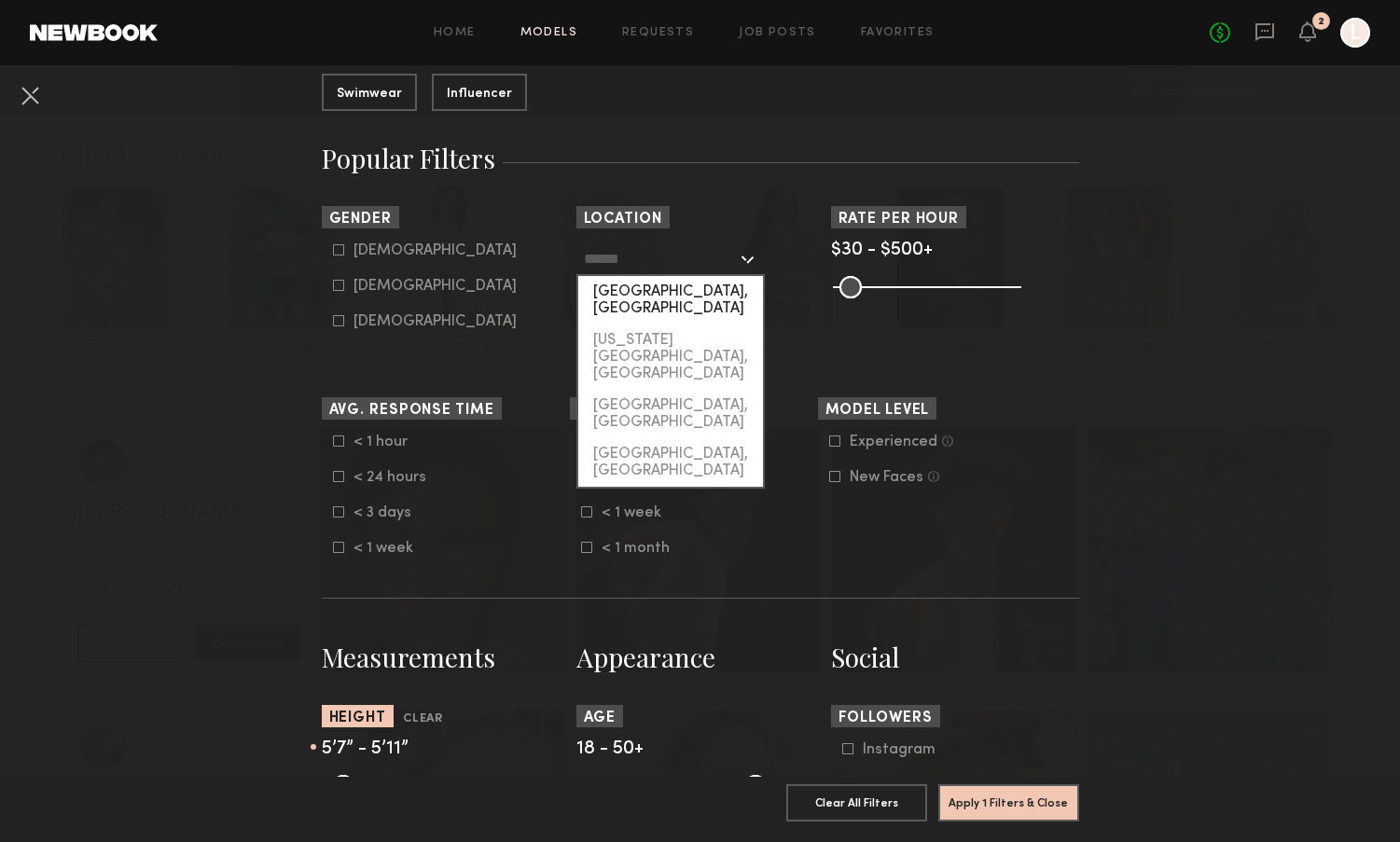
click at [672, 293] on div "Los Angeles, CA" at bounding box center [670, 300] width 185 height 49
type input "**********"
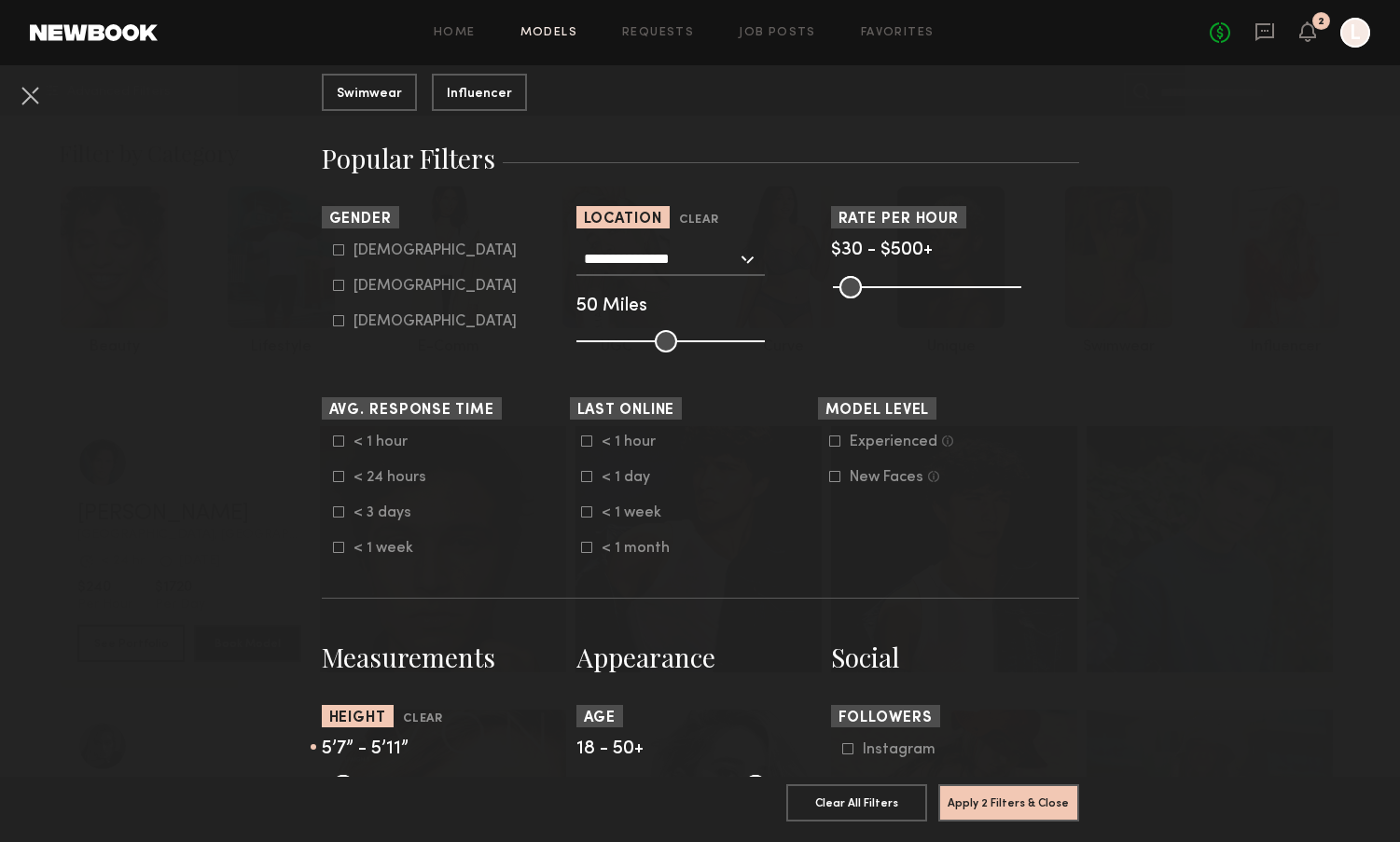
click at [336, 289] on icon at bounding box center [339, 286] width 11 height 11
type input "**"
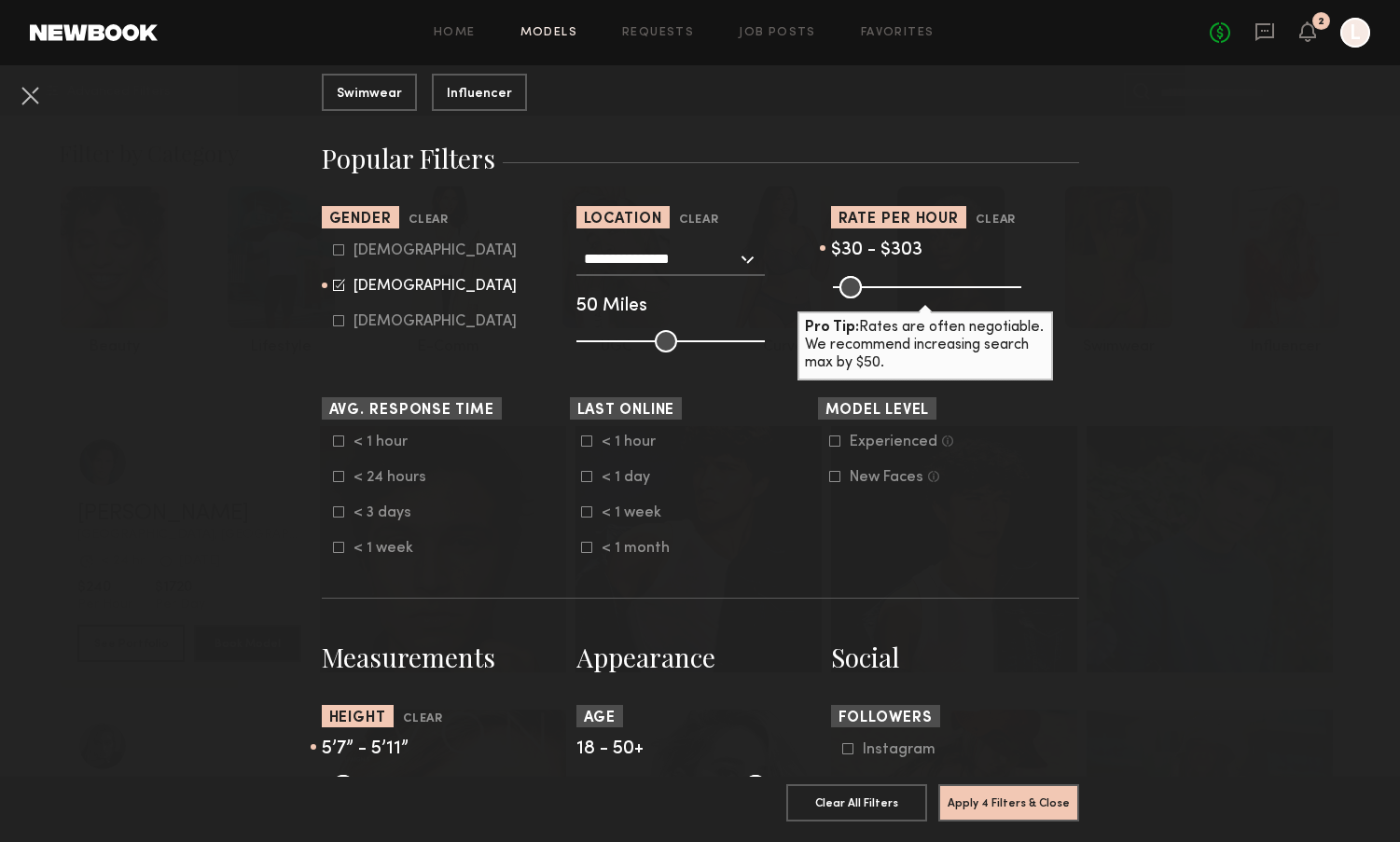
drag, startPoint x: 1009, startPoint y: 283, endPoint x: 940, endPoint y: 290, distance: 69.4
type input "***"
click at [940, 290] on input "range" at bounding box center [927, 287] width 189 height 22
click at [1009, 802] on button "Apply 4 Filters & Close" at bounding box center [1009, 801] width 141 height 37
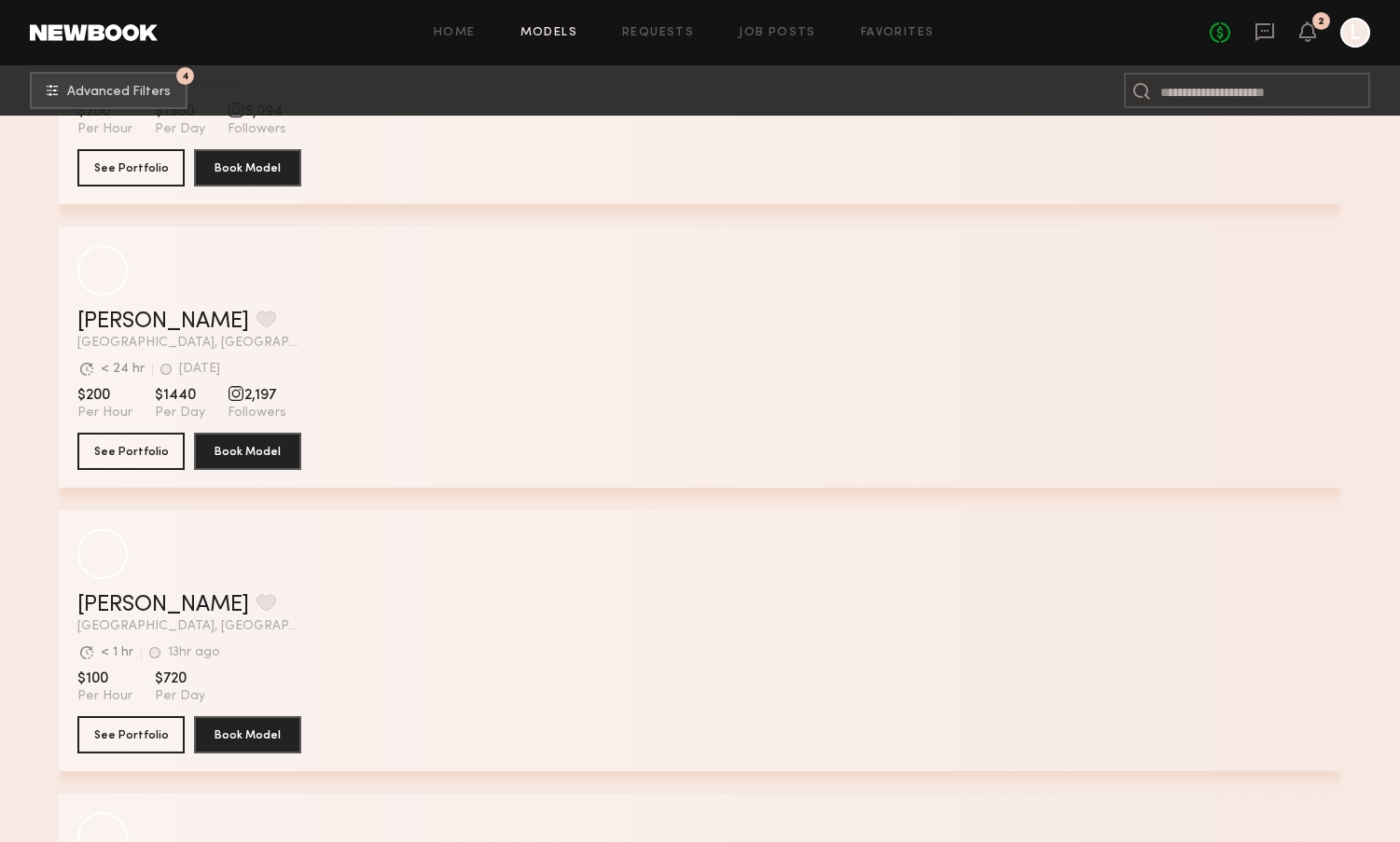
scroll to position [41886, 0]
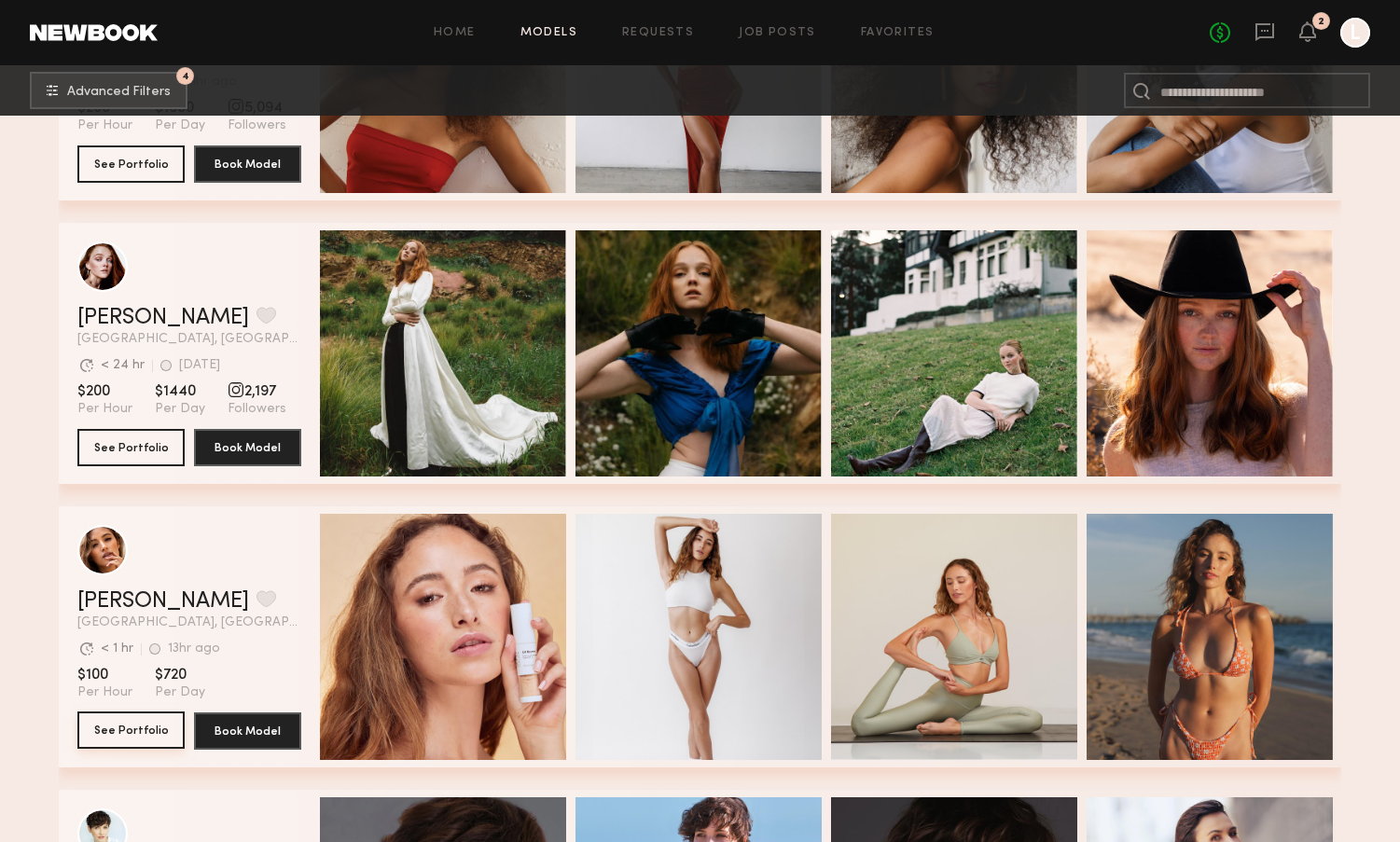
click at [135, 724] on button "See Portfolio" at bounding box center [130, 730] width 108 height 37
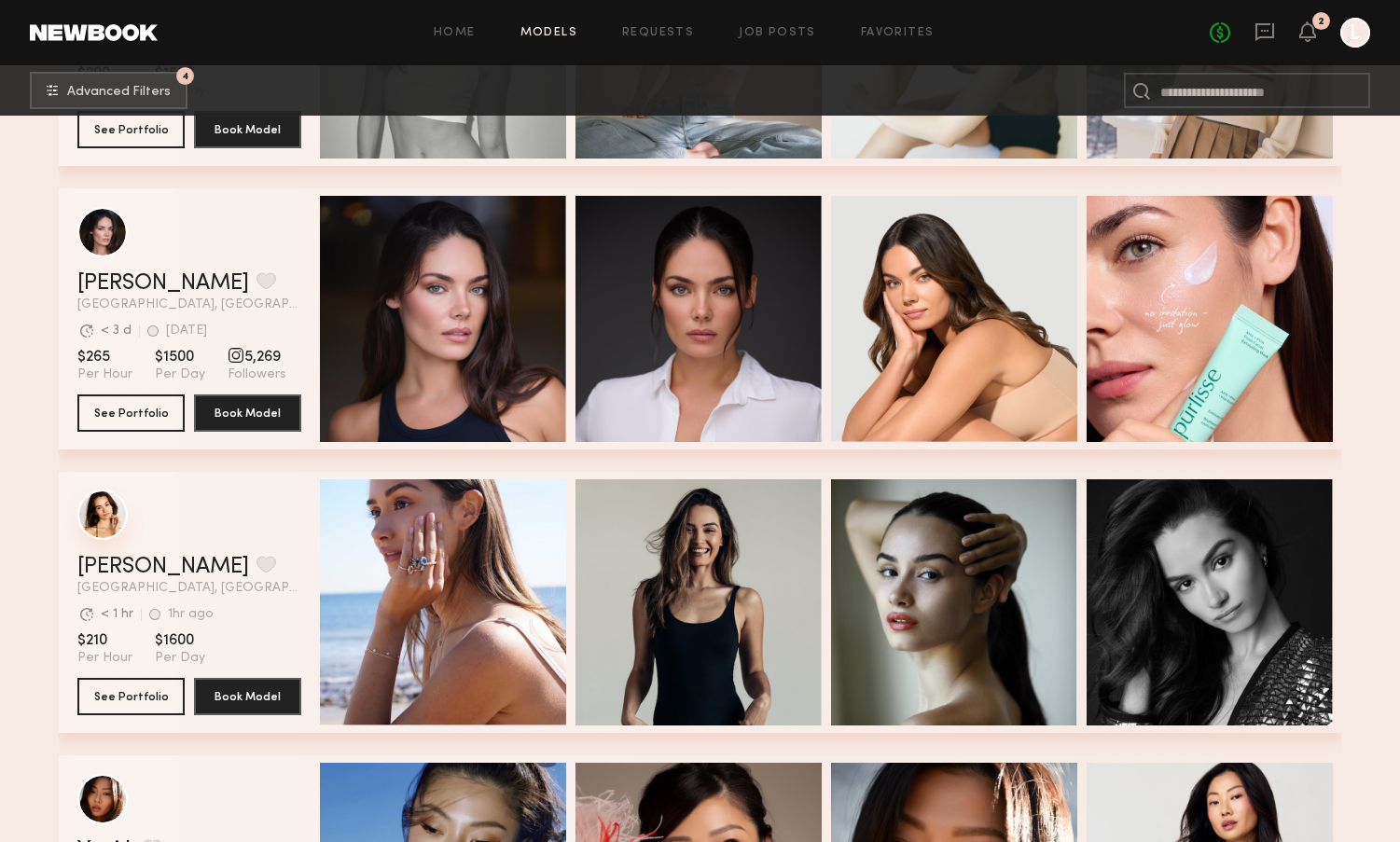
scroll to position [43328, 0]
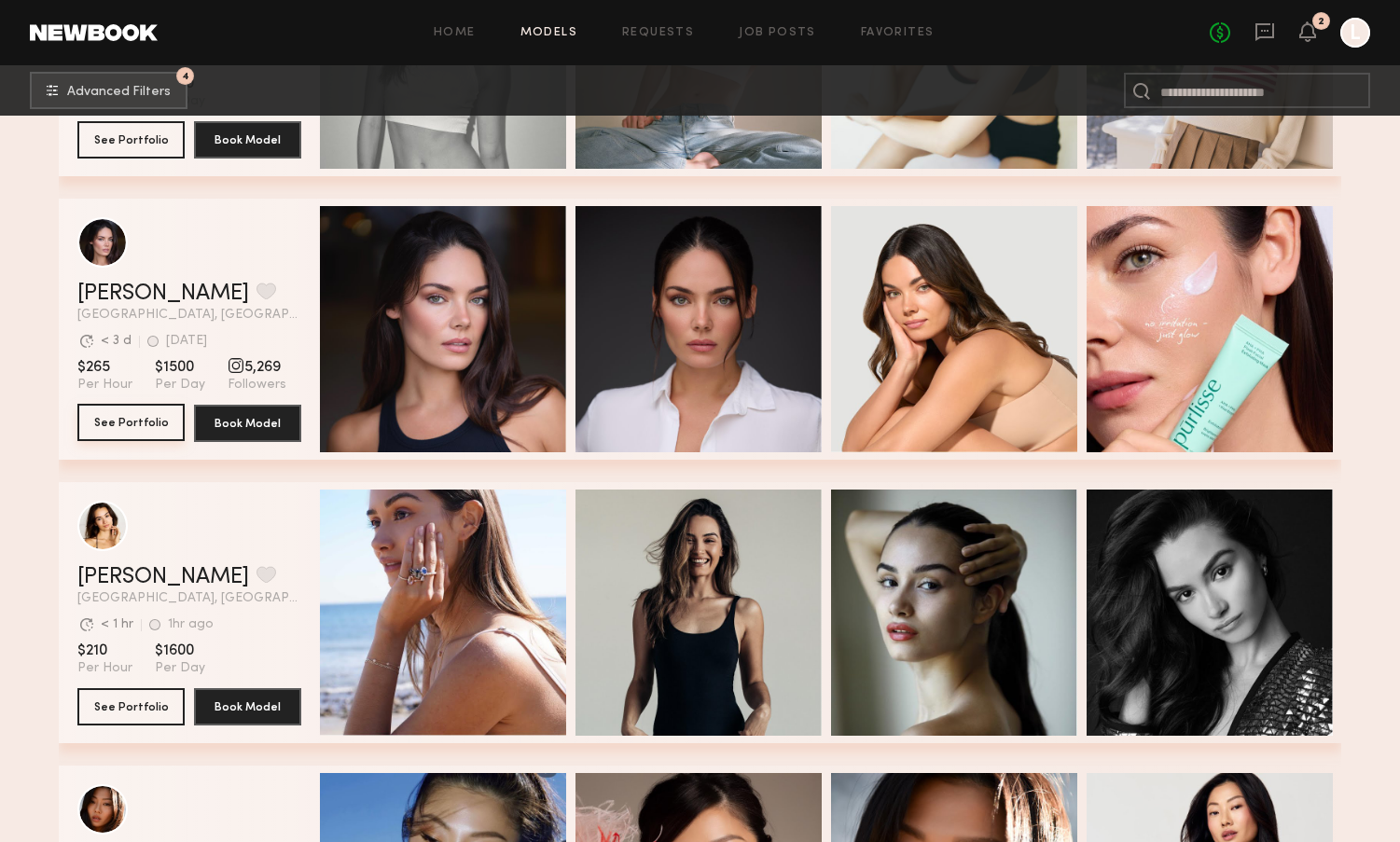
click at [150, 418] on button "See Portfolio" at bounding box center [130, 422] width 108 height 37
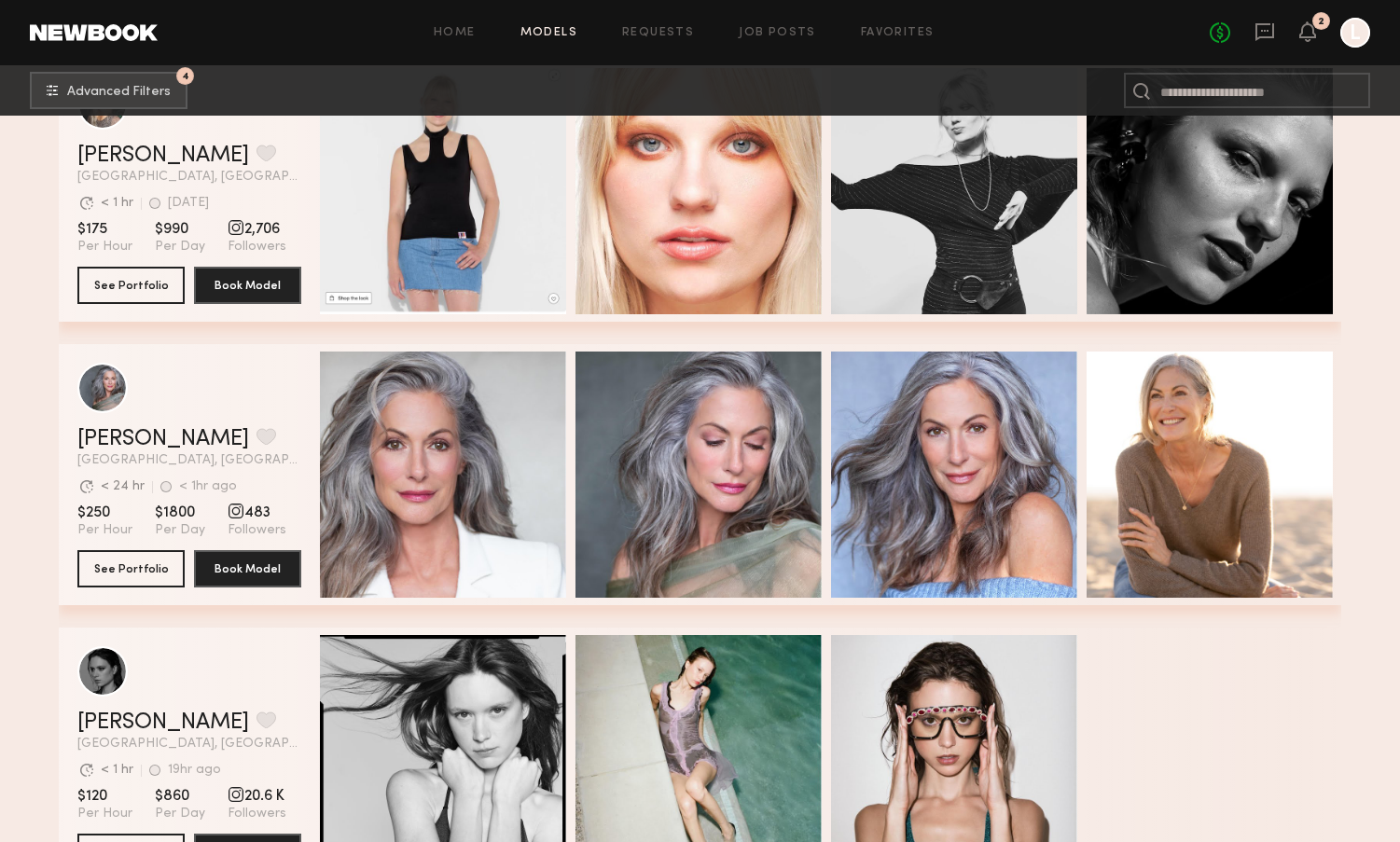
scroll to position [44322, 0]
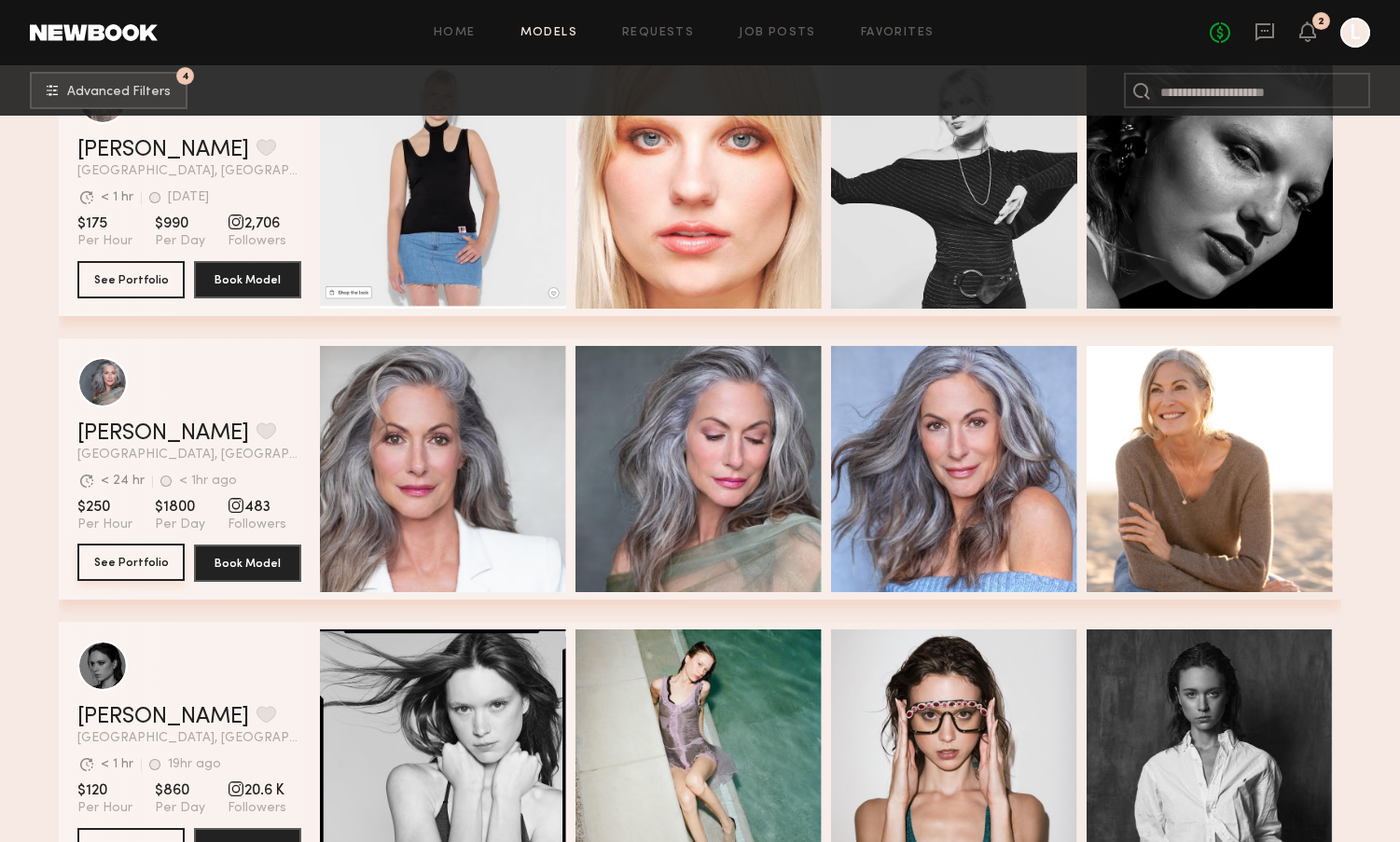
click at [133, 574] on button "See Portfolio" at bounding box center [130, 562] width 108 height 37
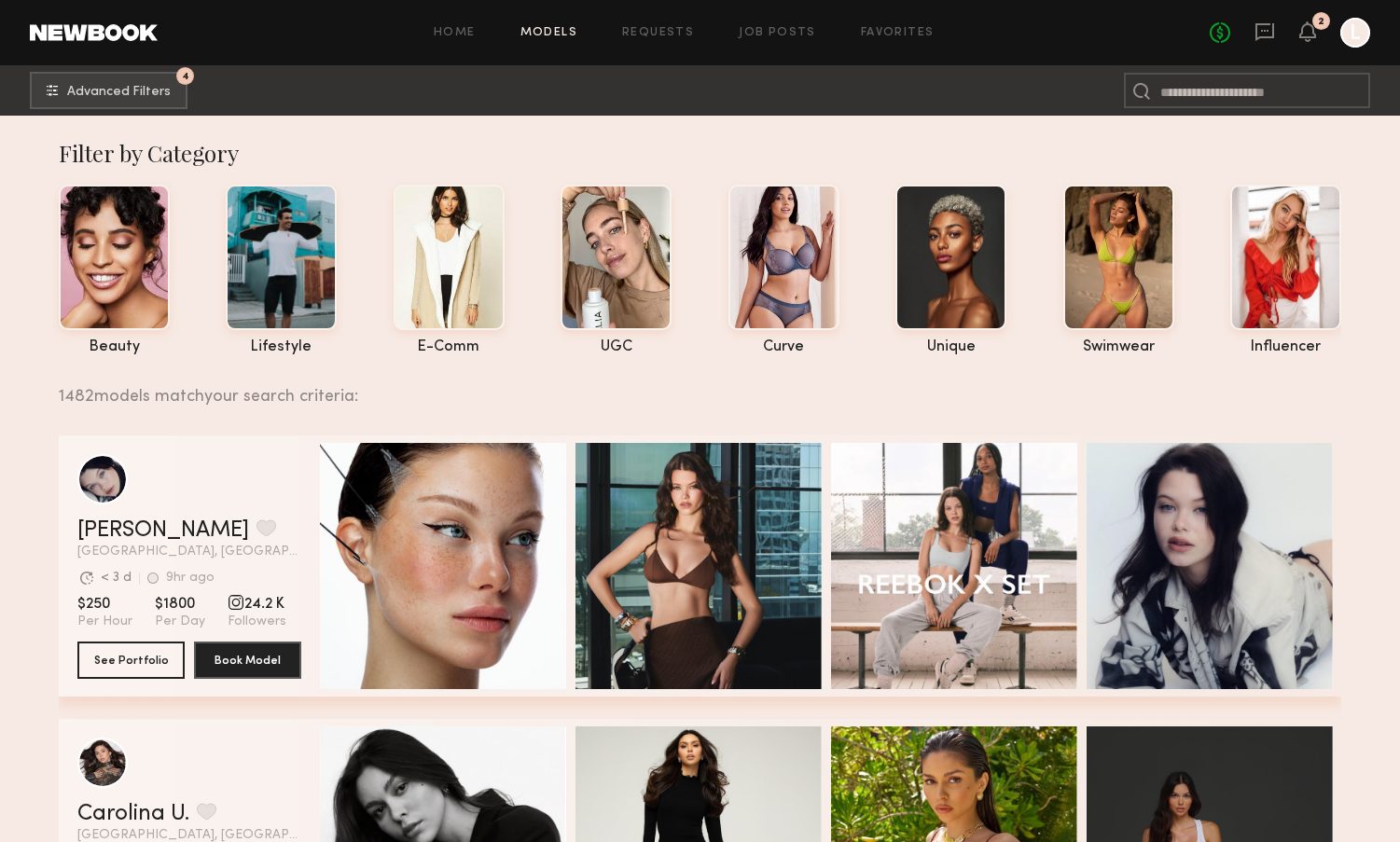
scroll to position [0, 0]
click at [285, 246] on div at bounding box center [281, 255] width 111 height 146
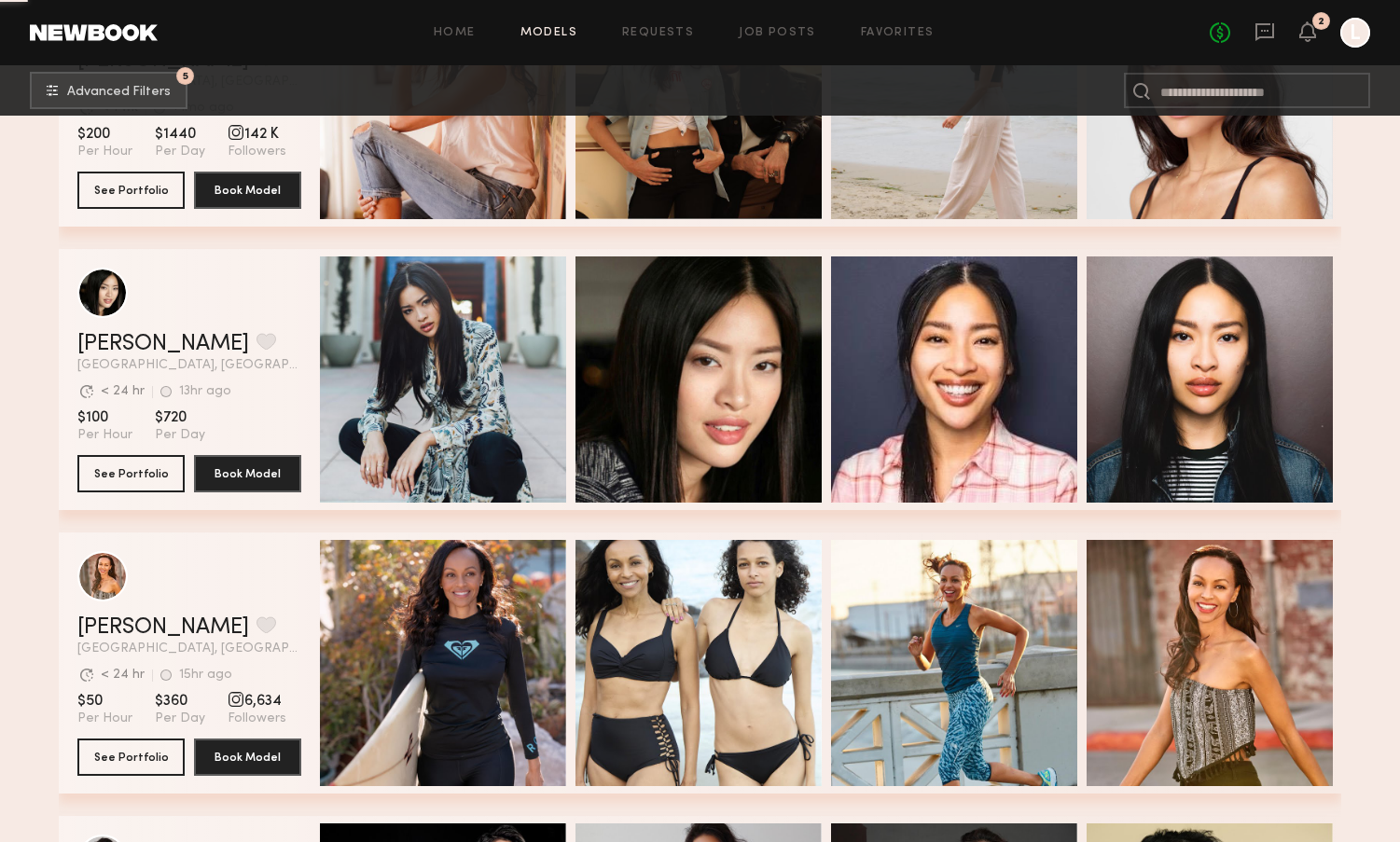
scroll to position [36200, 0]
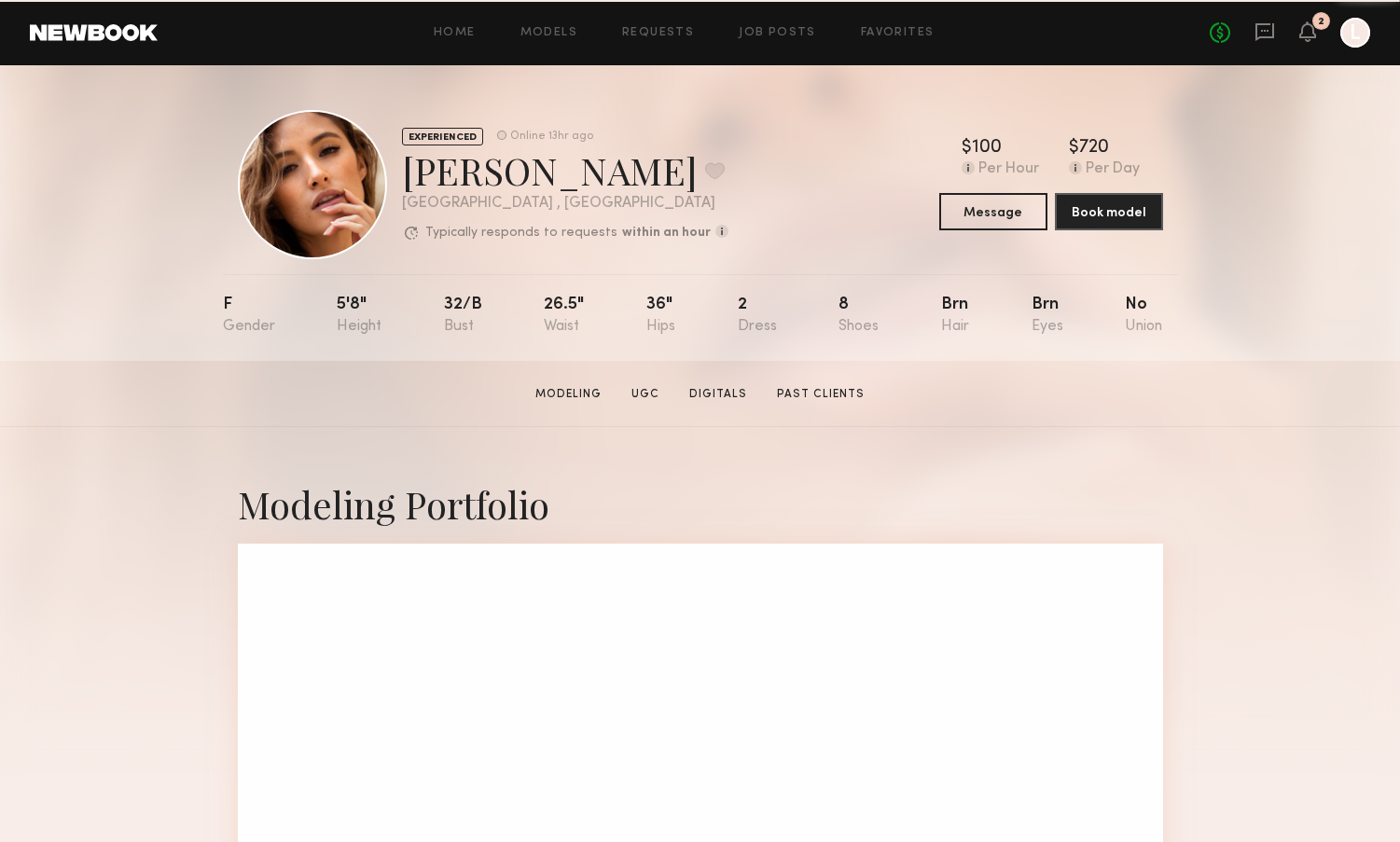
click at [358, 245] on common-avatar-model at bounding box center [312, 185] width 150 height 150
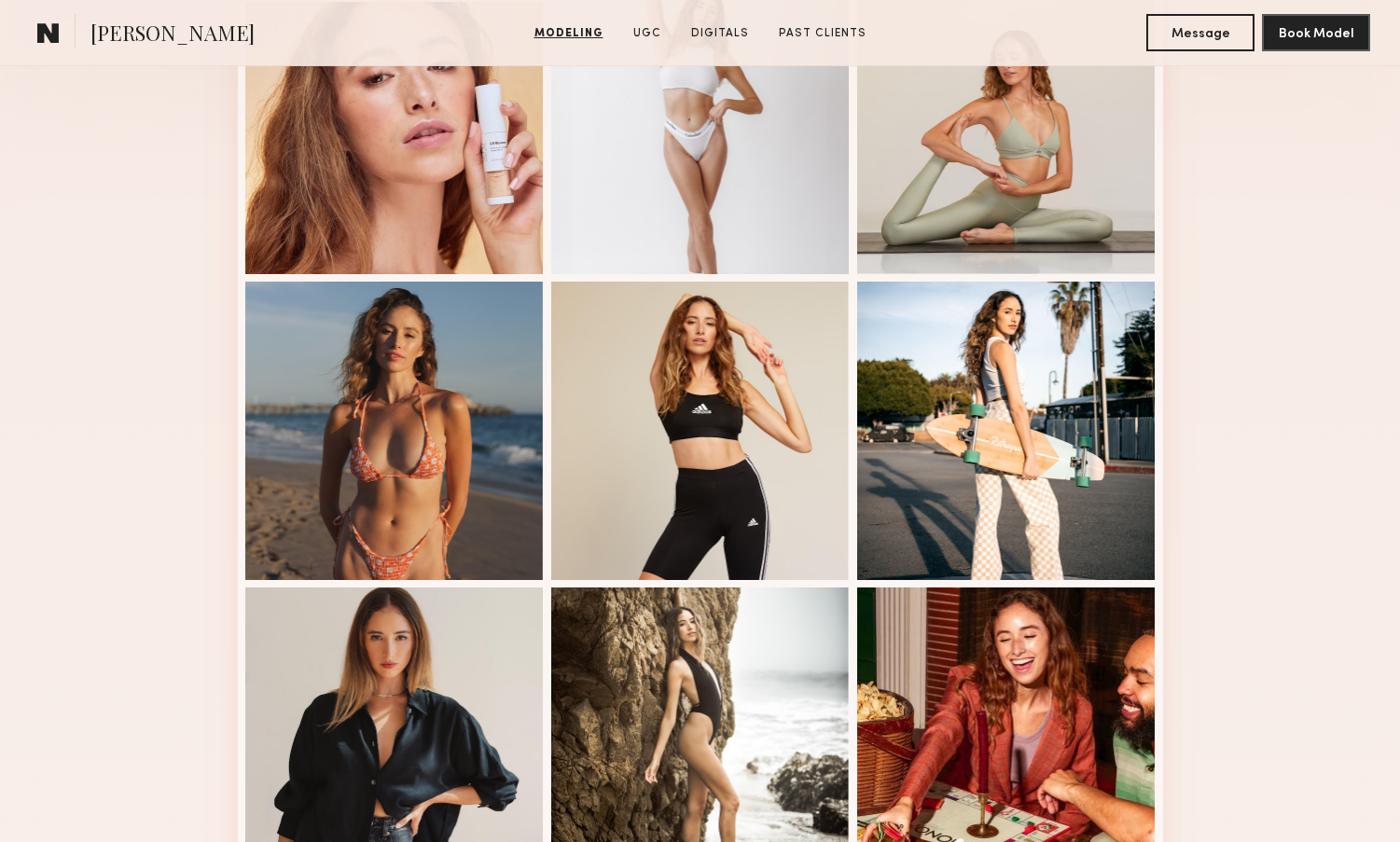
scroll to position [578, 0]
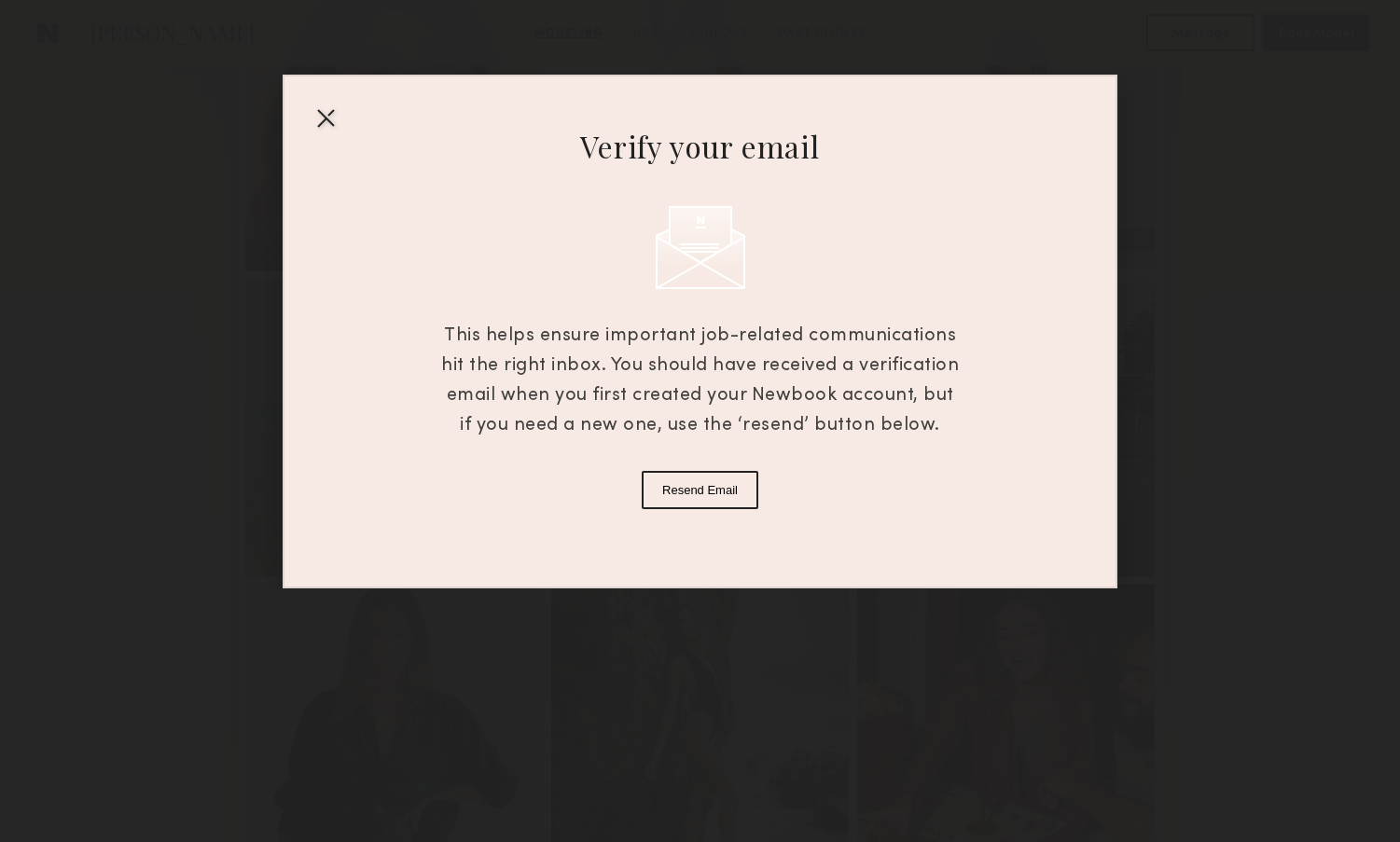
click at [322, 115] on div at bounding box center [325, 117] width 30 height 30
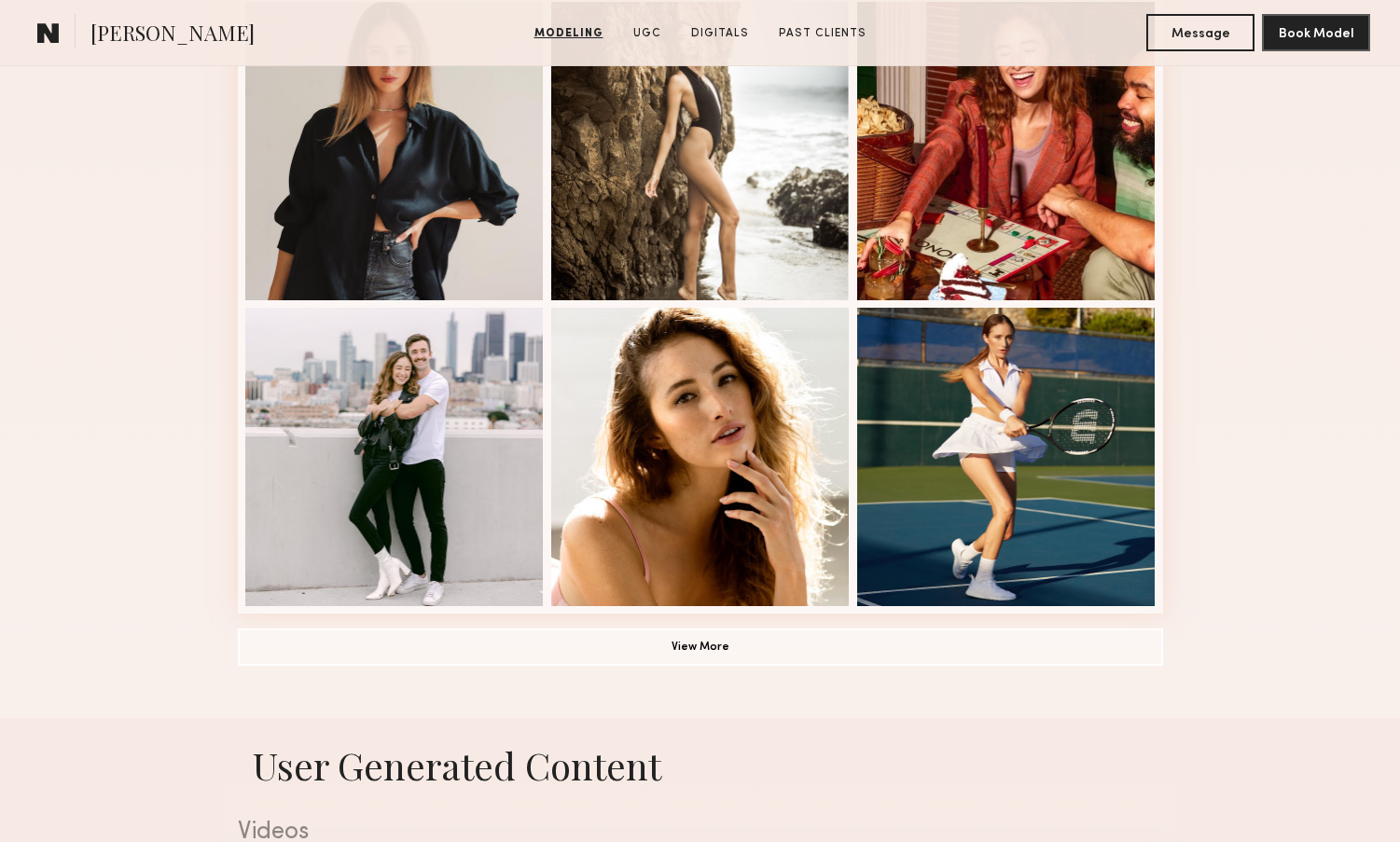
scroll to position [1165, 0]
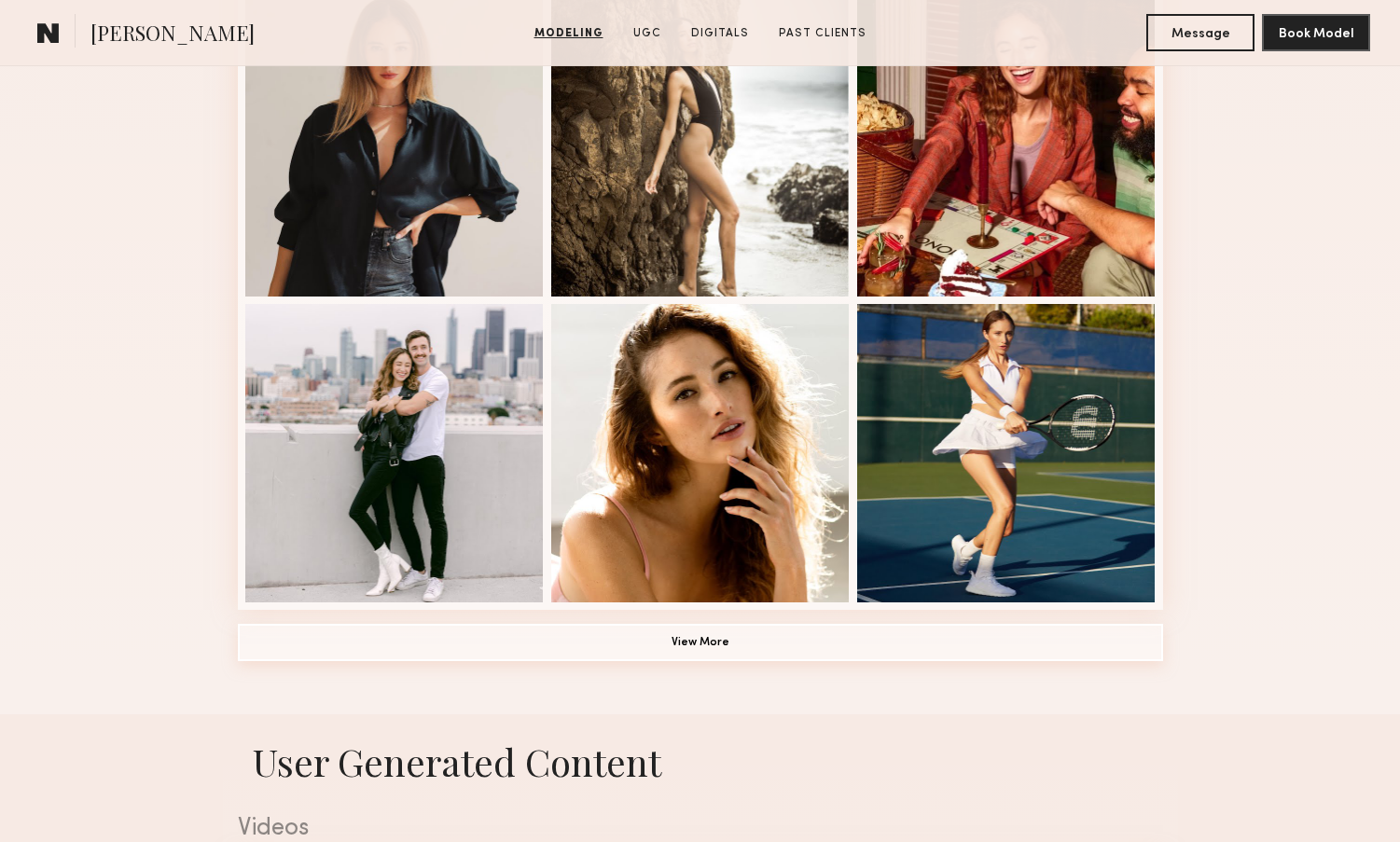
click at [652, 643] on button "View More" at bounding box center [700, 642] width 925 height 37
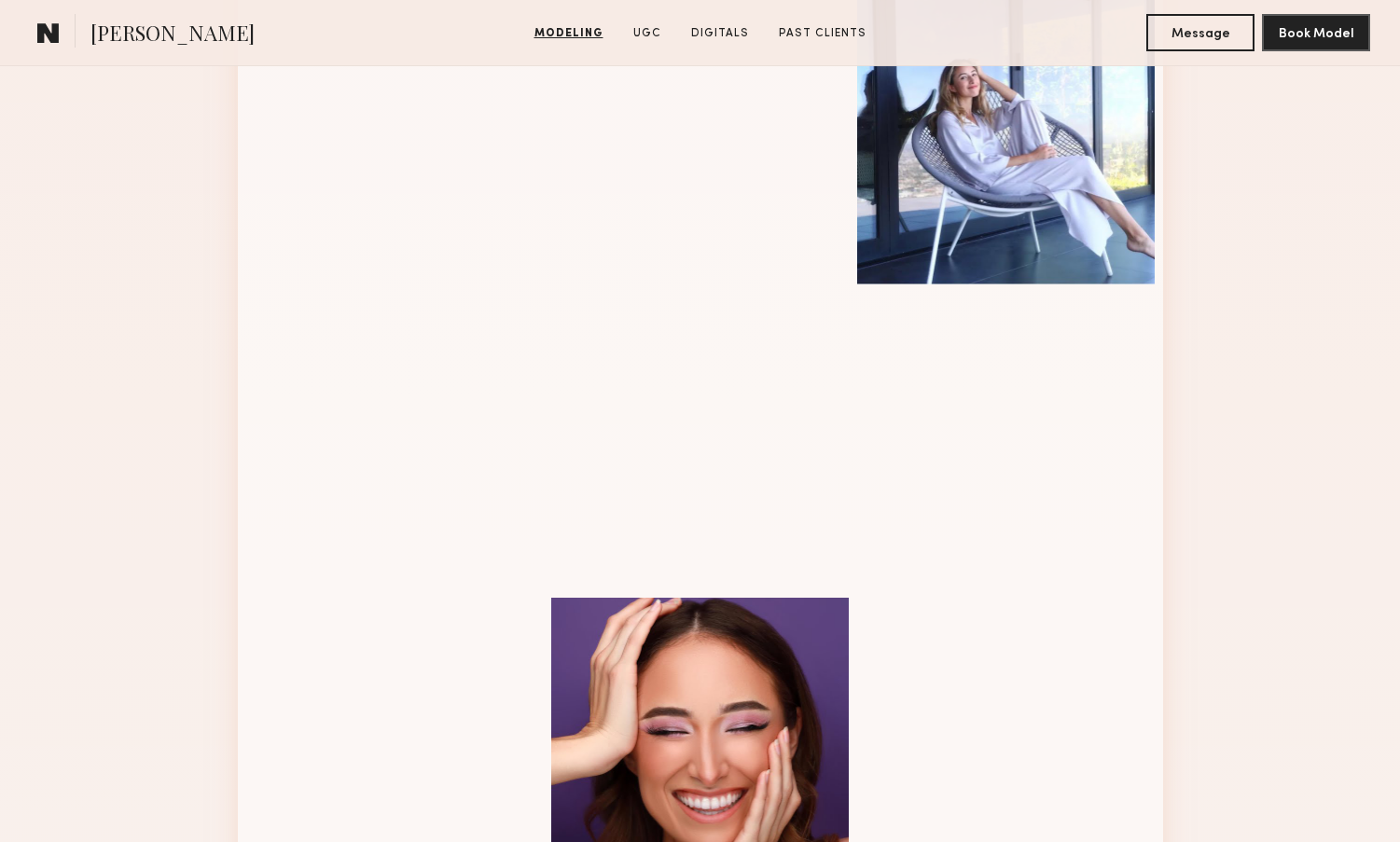
scroll to position [2096, 0]
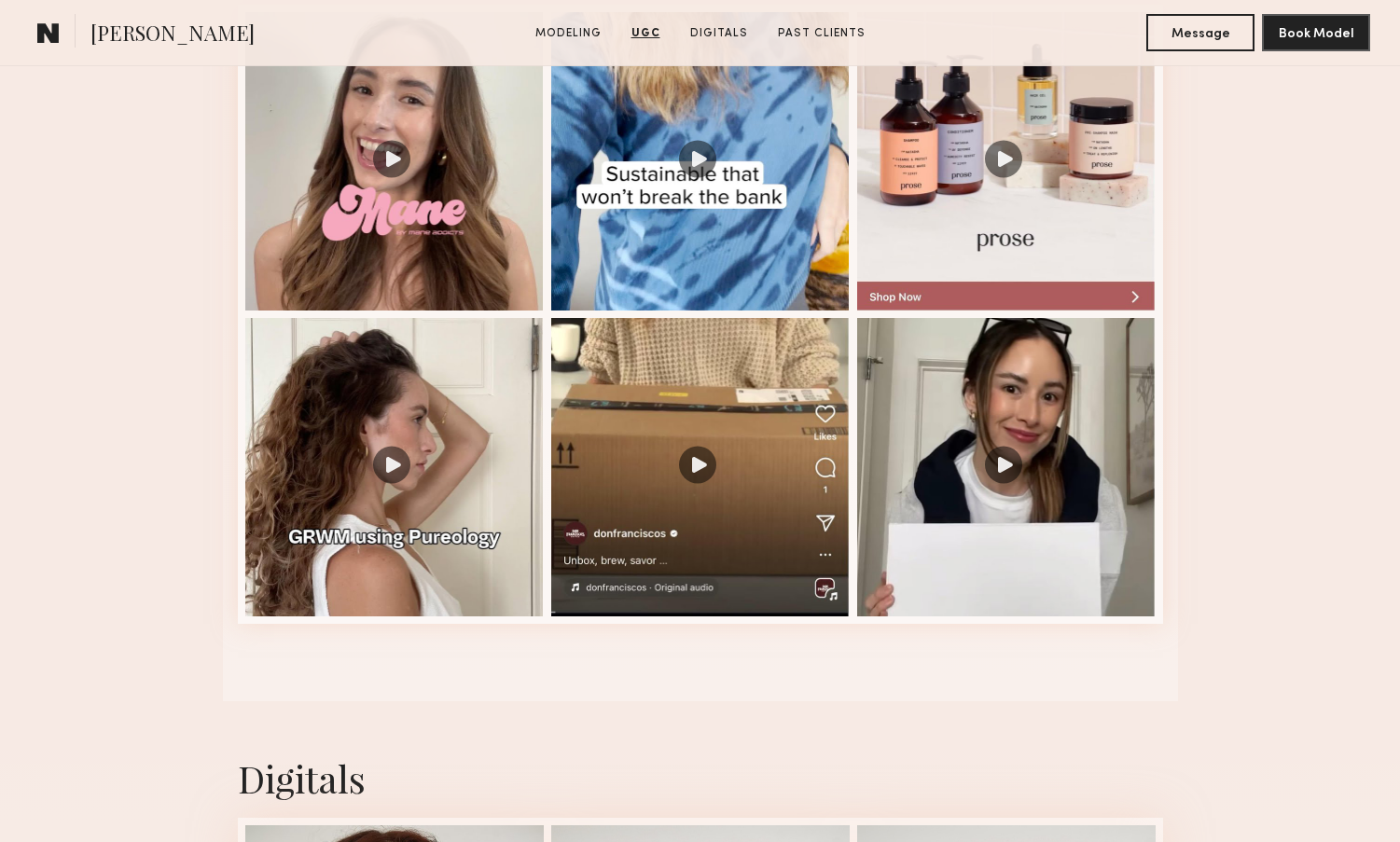
scroll to position [3199, 0]
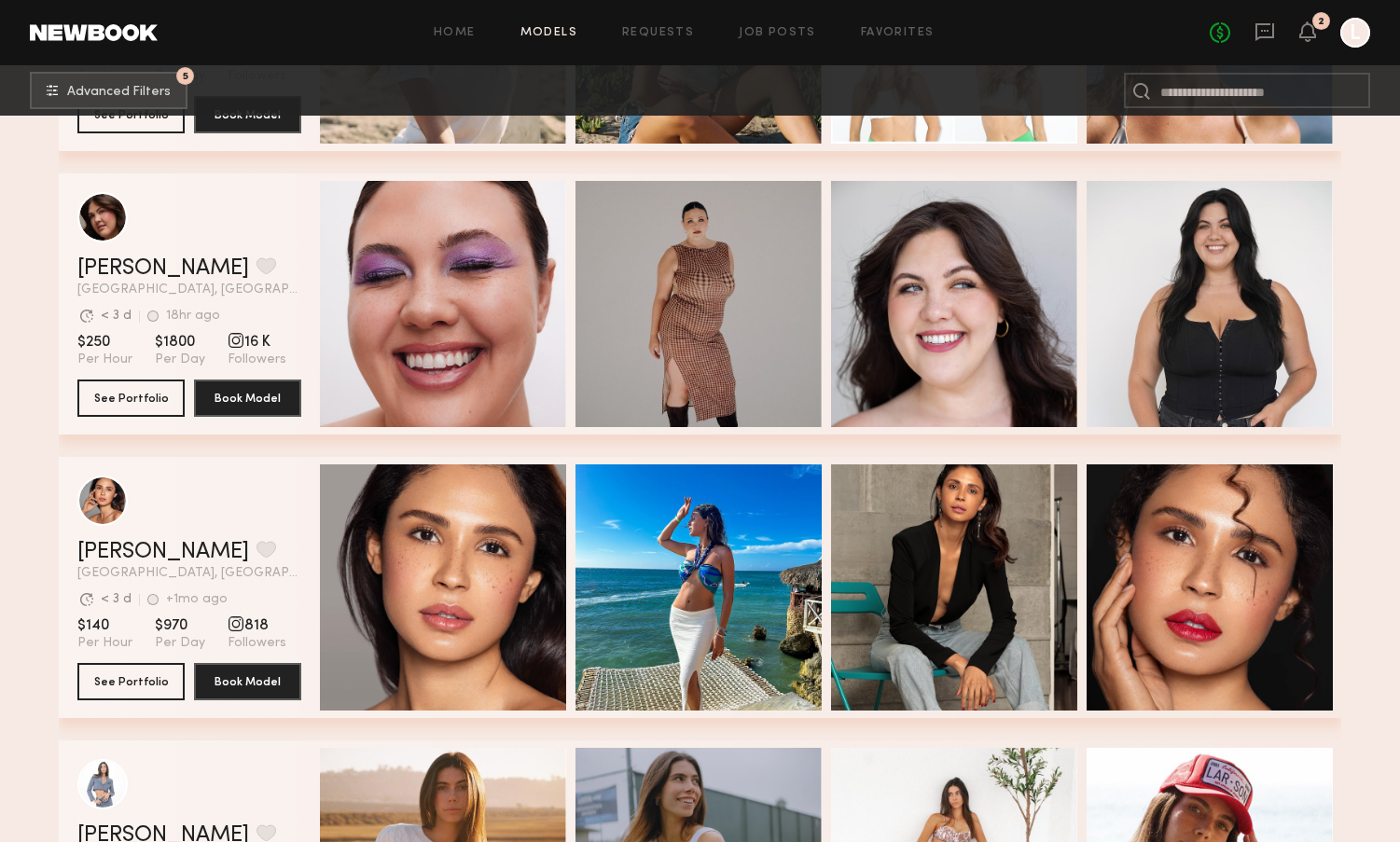
scroll to position [35132, 0]
click at [145, 400] on button "See Portfolio" at bounding box center [130, 396] width 108 height 37
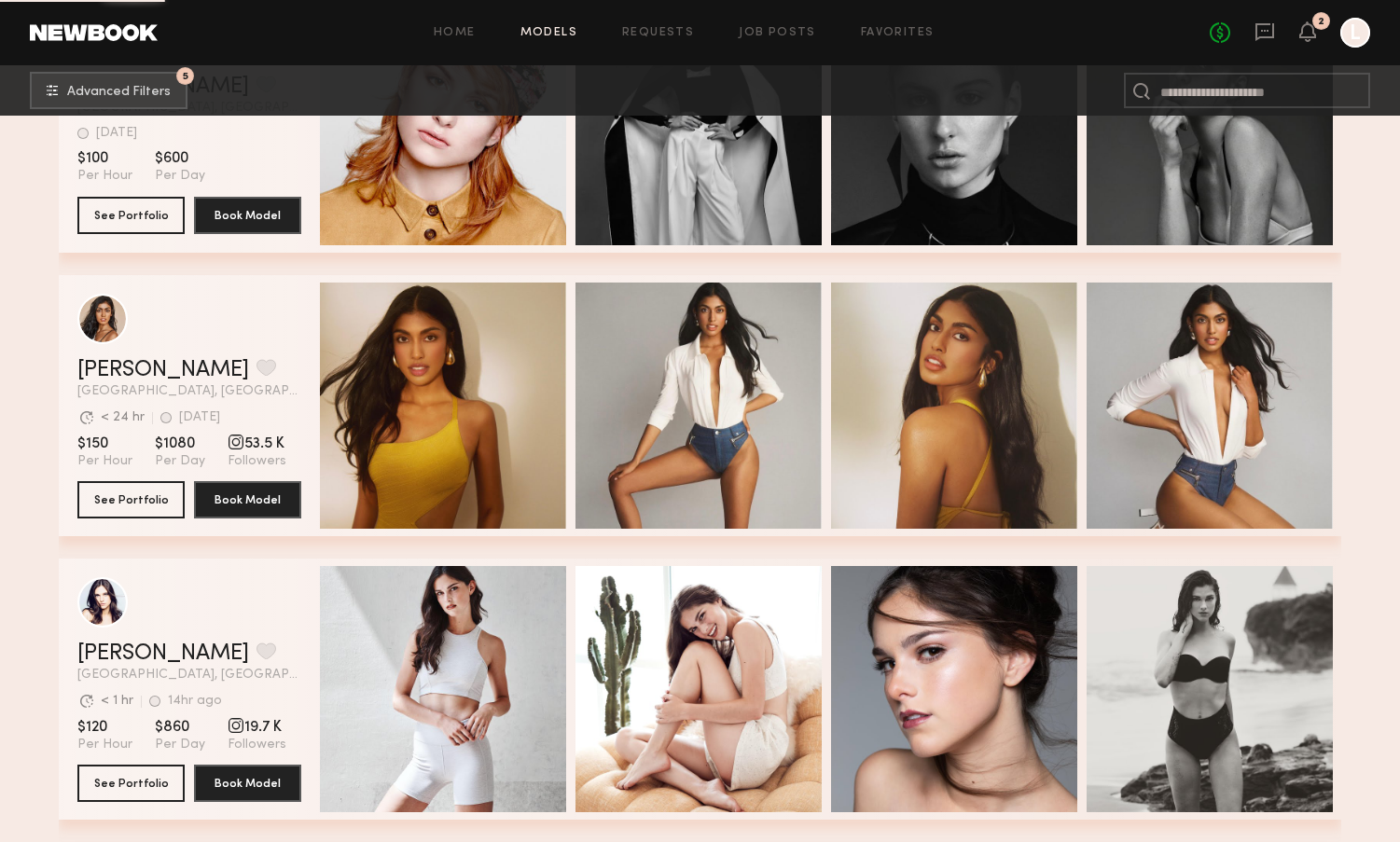
scroll to position [43300, 0]
